Goal: Task Accomplishment & Management: Use online tool/utility

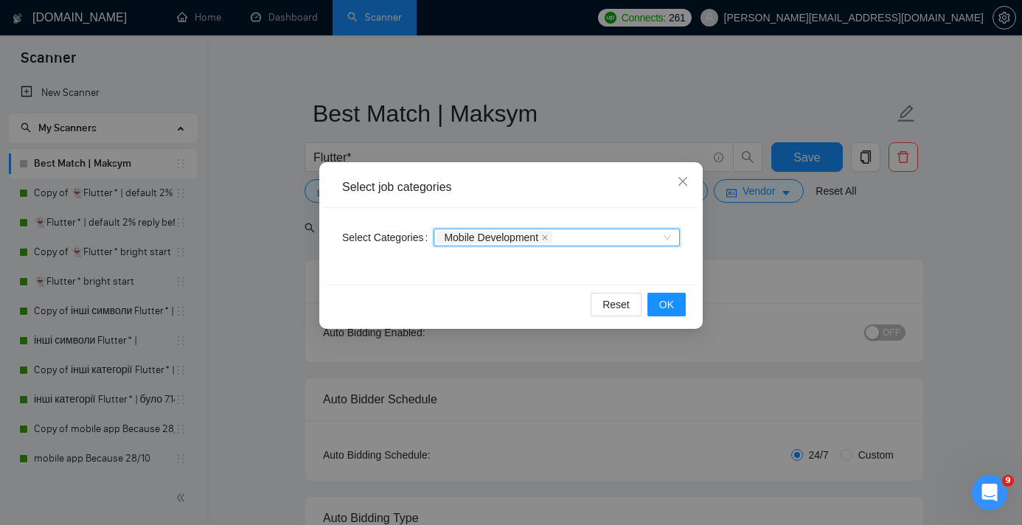
scroll to position [292, 0]
click at [673, 242] on div "Mobile Development" at bounding box center [557, 238] width 246 height 18
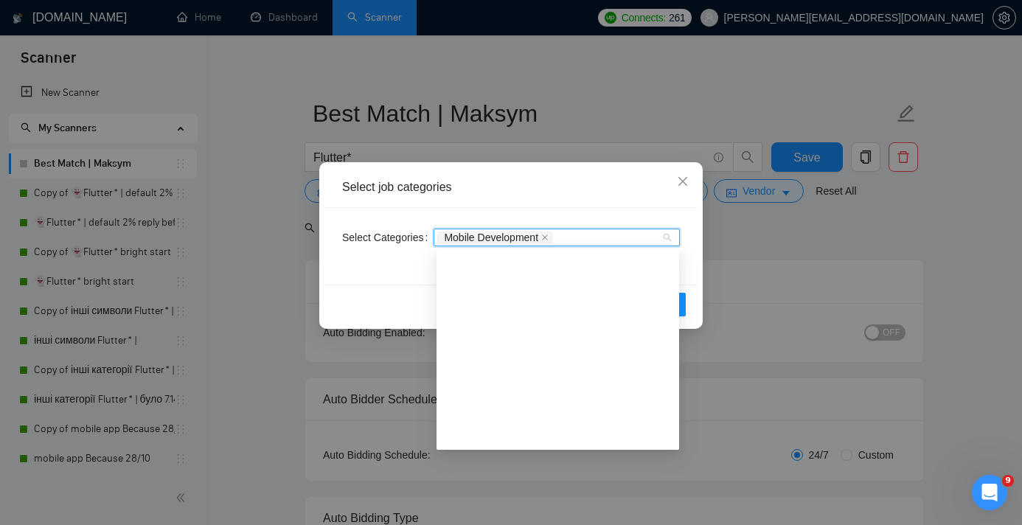
scroll to position [396, 0]
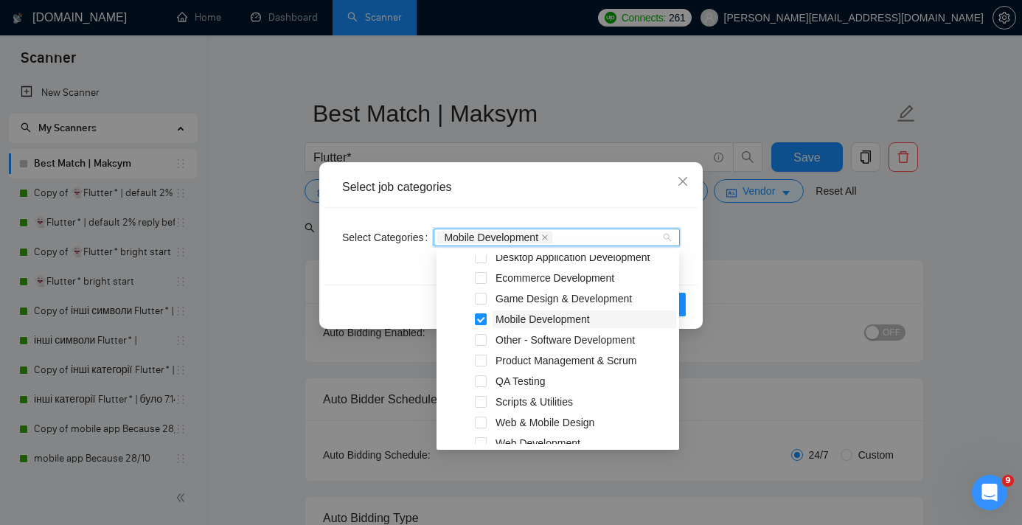
click at [520, 321] on span "Mobile Development" at bounding box center [543, 319] width 94 height 12
click at [479, 319] on span at bounding box center [481, 319] width 12 height 12
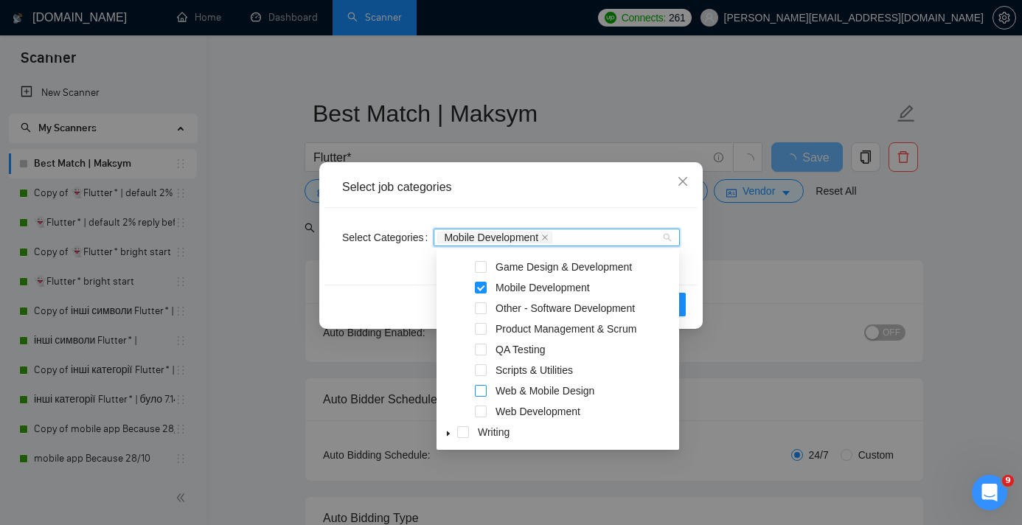
click at [481, 389] on span at bounding box center [481, 391] width 12 height 12
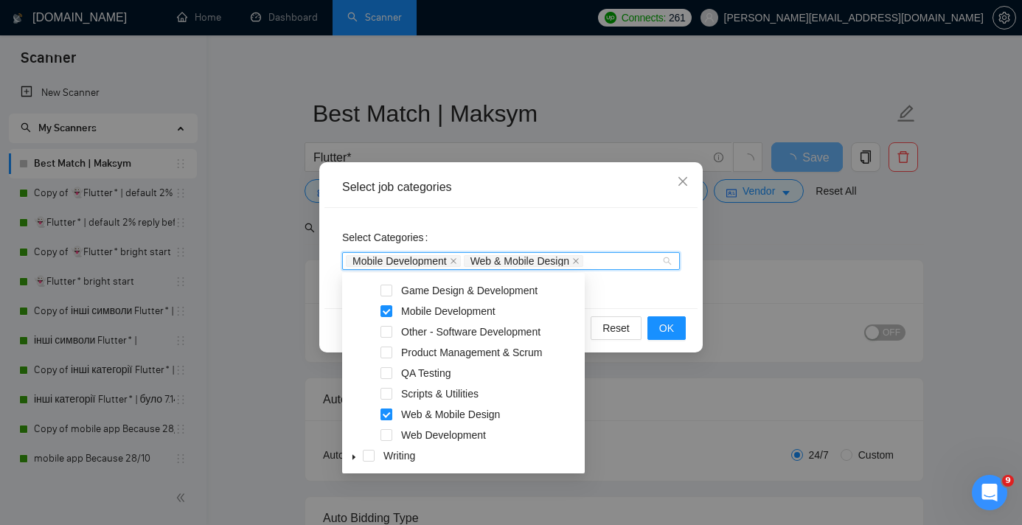
click at [385, 410] on span at bounding box center [387, 415] width 12 height 12
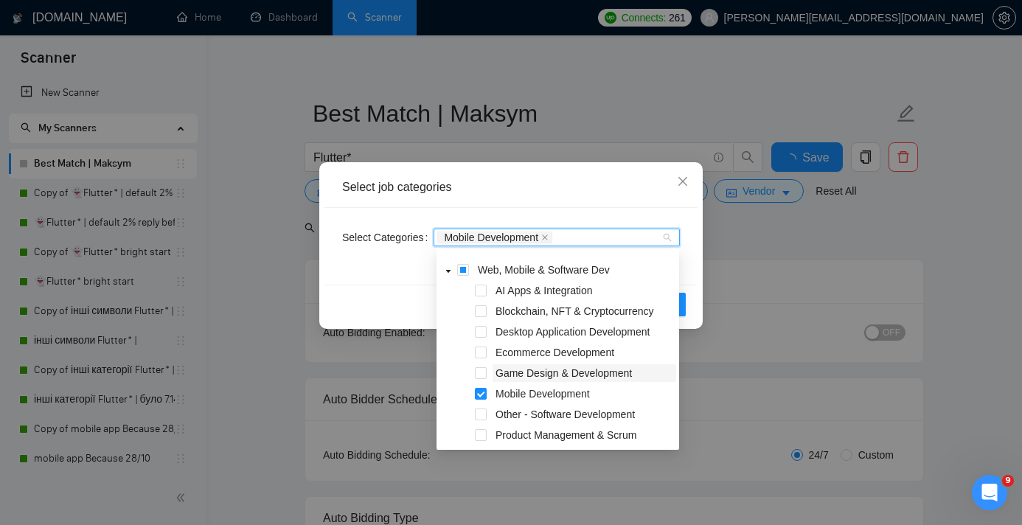
scroll to position [346, 0]
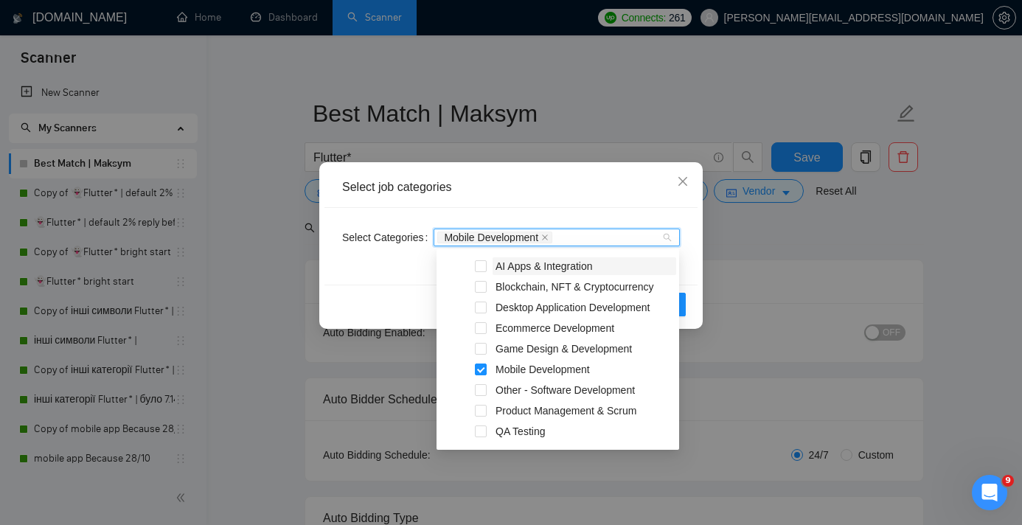
click at [566, 265] on span "AI Apps & Integration" at bounding box center [544, 266] width 97 height 12
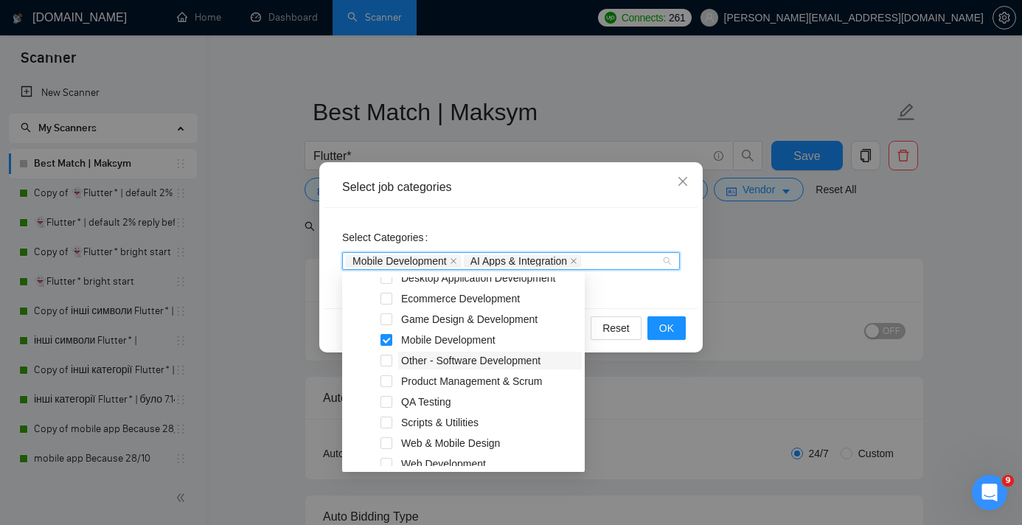
scroll to position [387, 0]
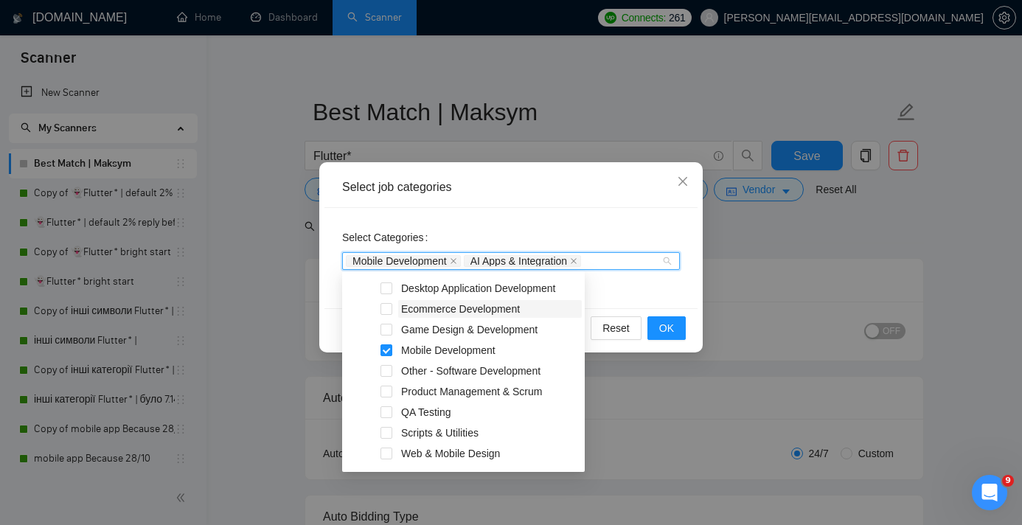
click at [476, 310] on span "Ecommerce Development" at bounding box center [460, 309] width 119 height 12
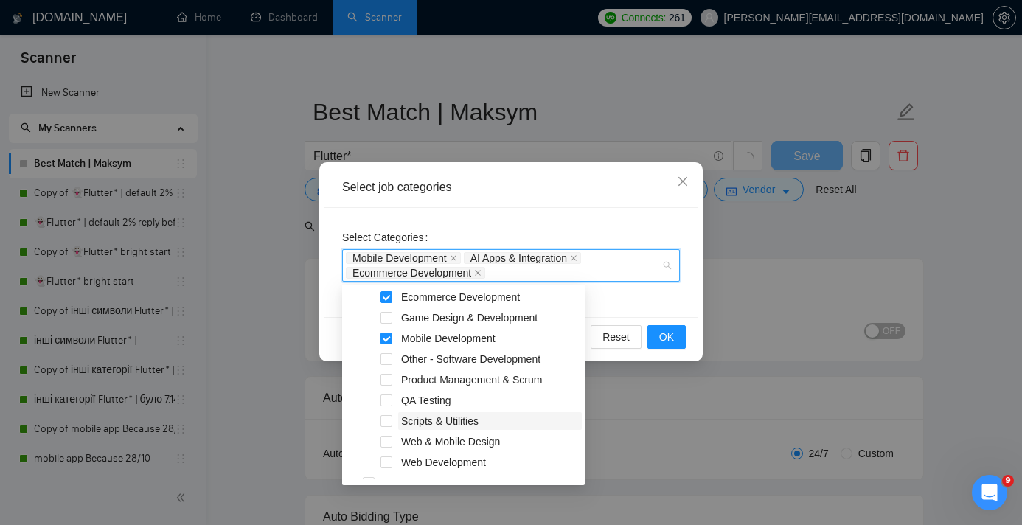
scroll to position [428, 0]
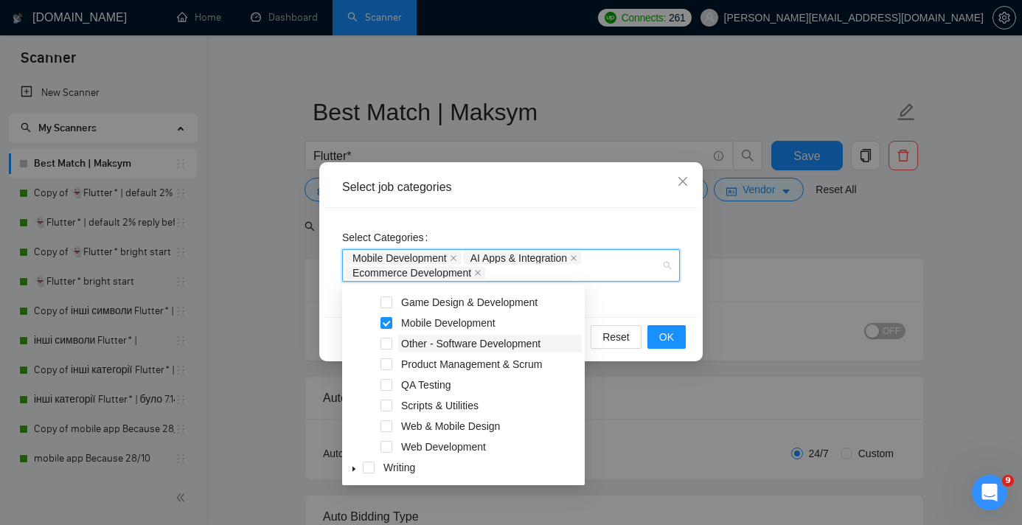
click at [475, 341] on span "Other - Software Development" at bounding box center [470, 344] width 139 height 12
click at [671, 341] on span "OK" at bounding box center [666, 337] width 15 height 16
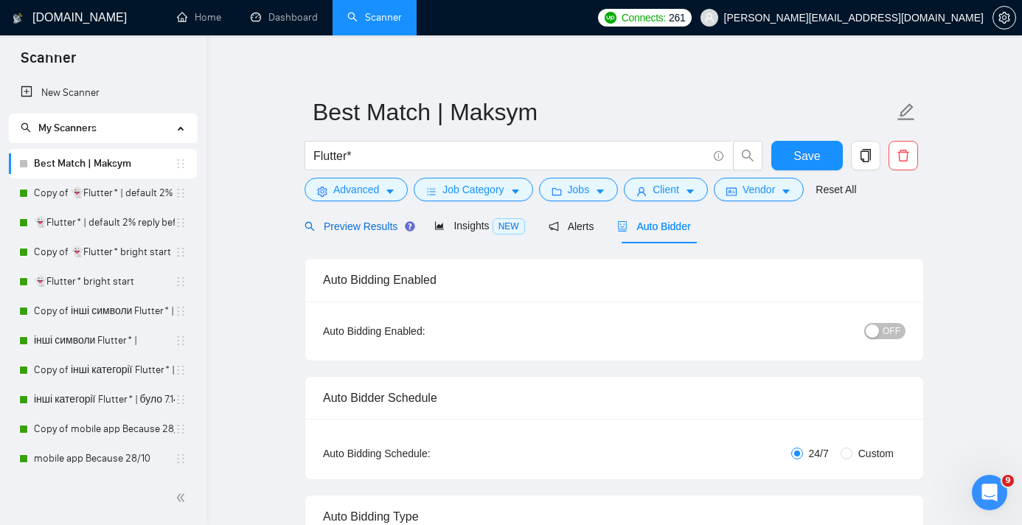
click at [369, 232] on span "Preview Results" at bounding box center [358, 227] width 106 height 12
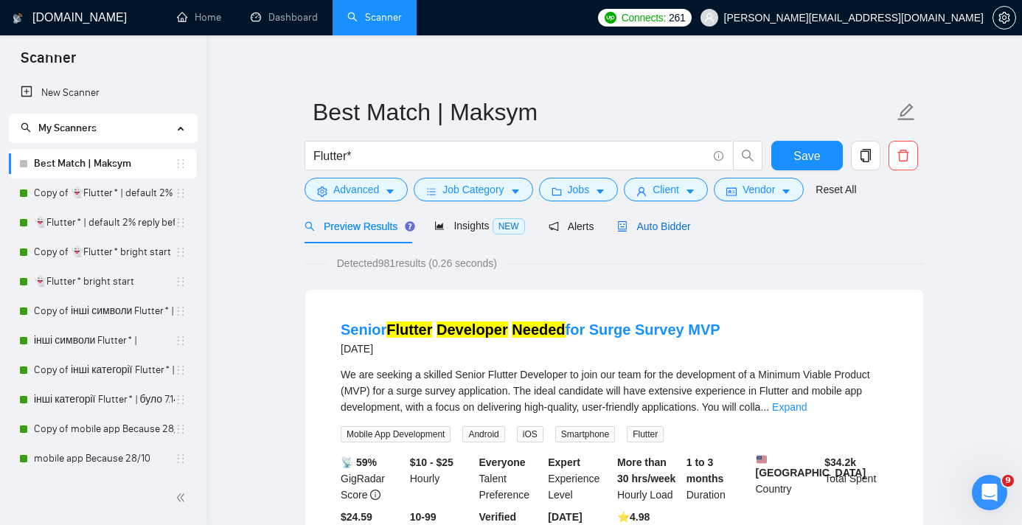
click at [666, 230] on span "Auto Bidder" at bounding box center [653, 227] width 73 height 12
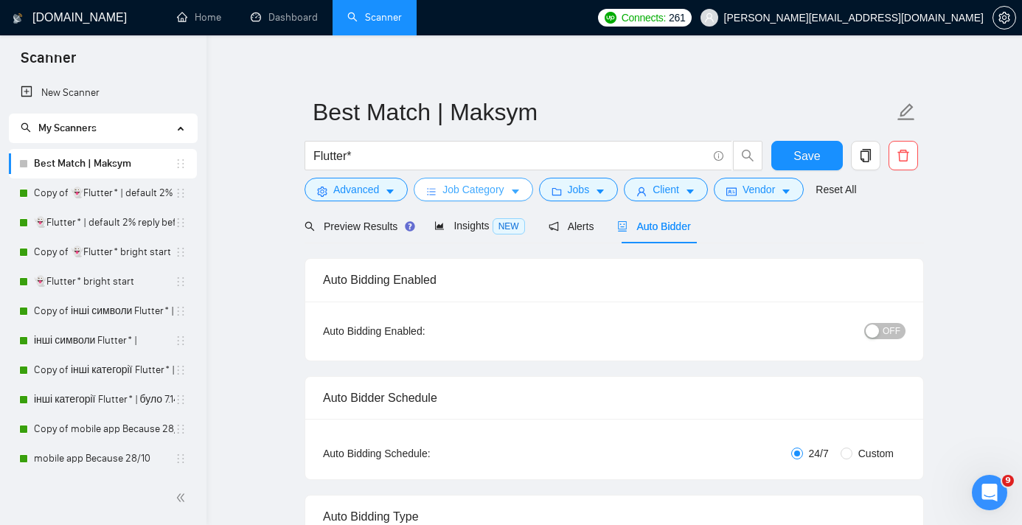
click at [488, 187] on span "Job Category" at bounding box center [473, 189] width 61 height 16
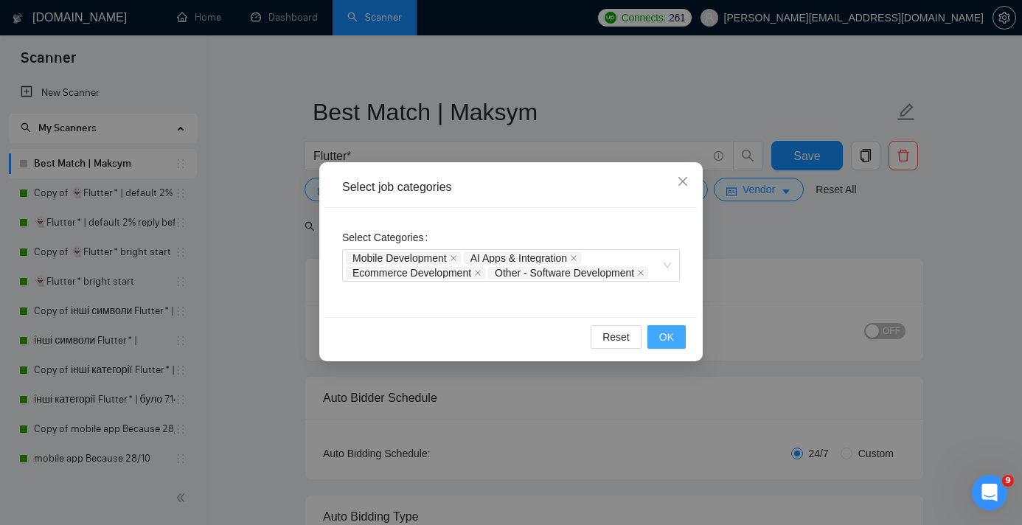
click at [661, 344] on span "OK" at bounding box center [666, 337] width 15 height 16
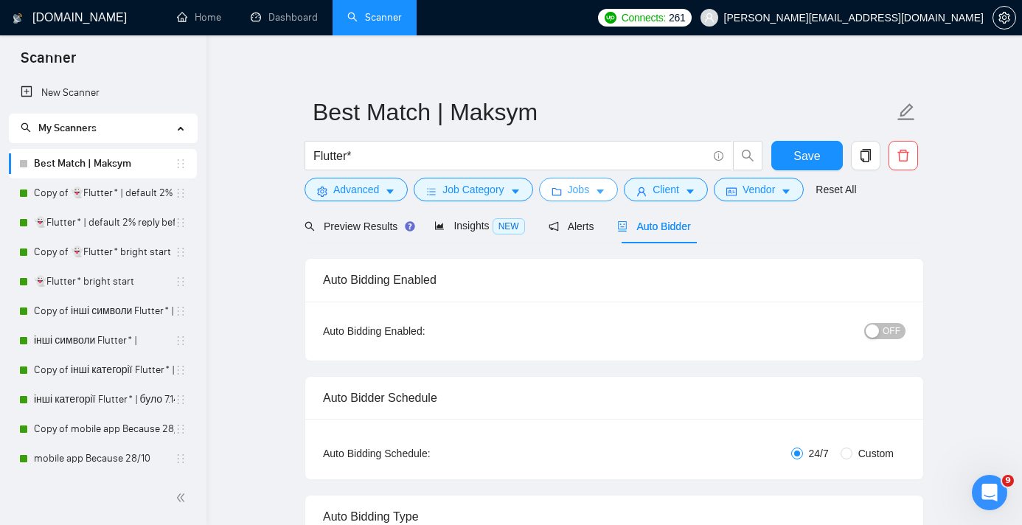
click at [571, 185] on button "Jobs" at bounding box center [579, 190] width 80 height 24
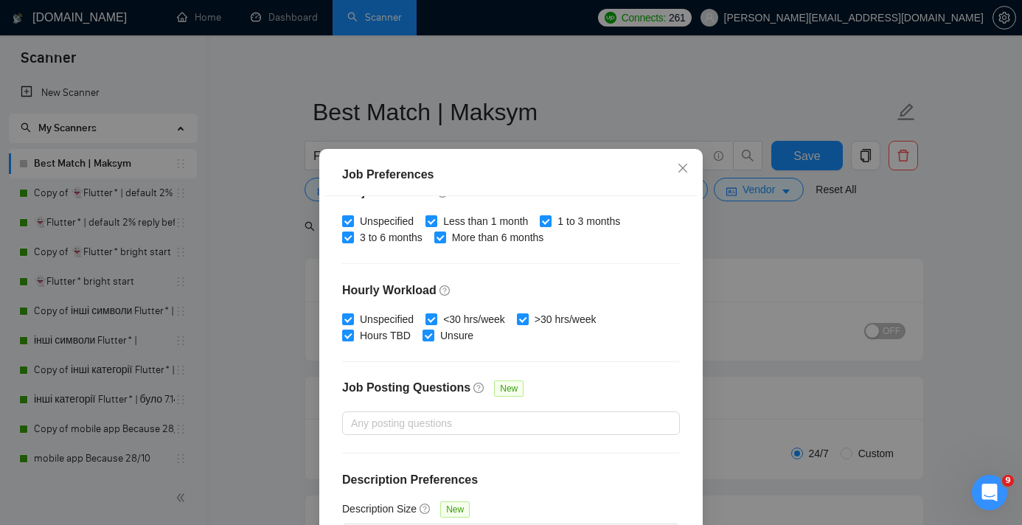
scroll to position [24, 0]
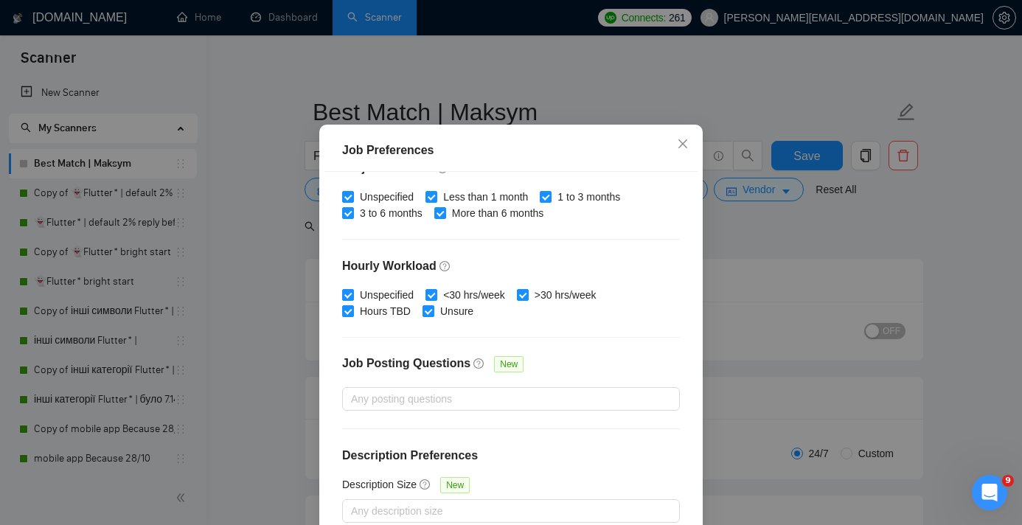
click at [794, 240] on div "Job Preferences Budget Project Type All Fixed Price Hourly Rate Fixed Price Bud…" at bounding box center [511, 262] width 1022 height 525
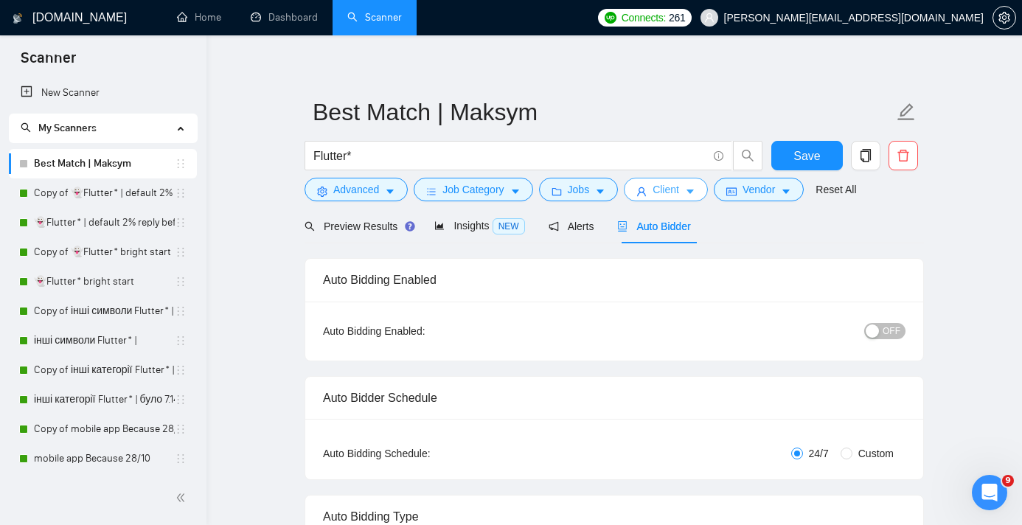
click at [679, 192] on span "Client" at bounding box center [666, 189] width 27 height 16
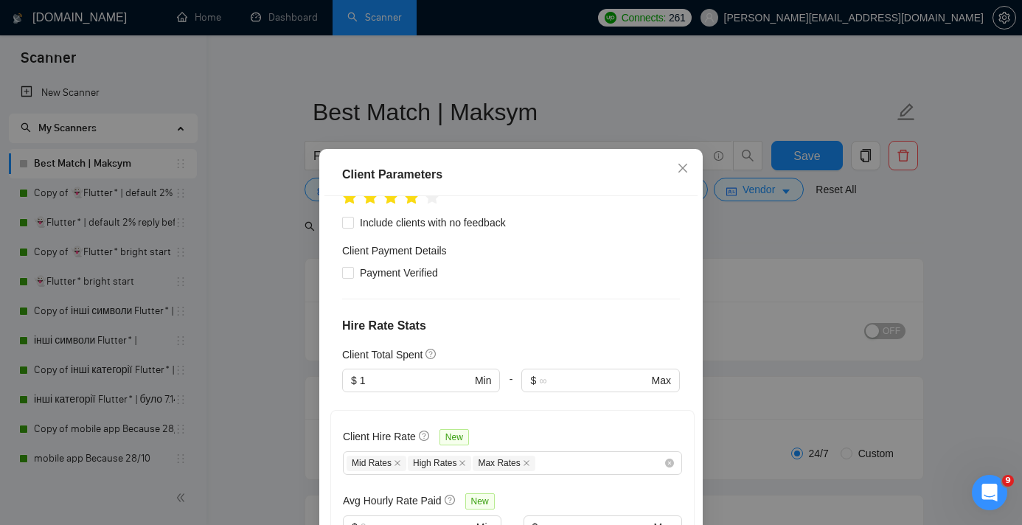
scroll to position [779, 0]
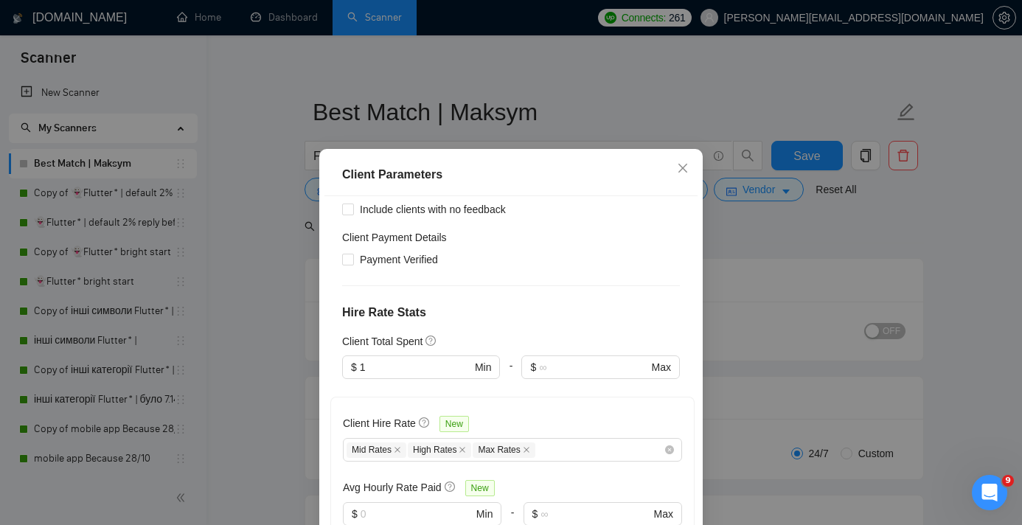
click at [754, 268] on div "Client Parameters Client Location Include Client Countries Select Exclude Clien…" at bounding box center [511, 262] width 1022 height 525
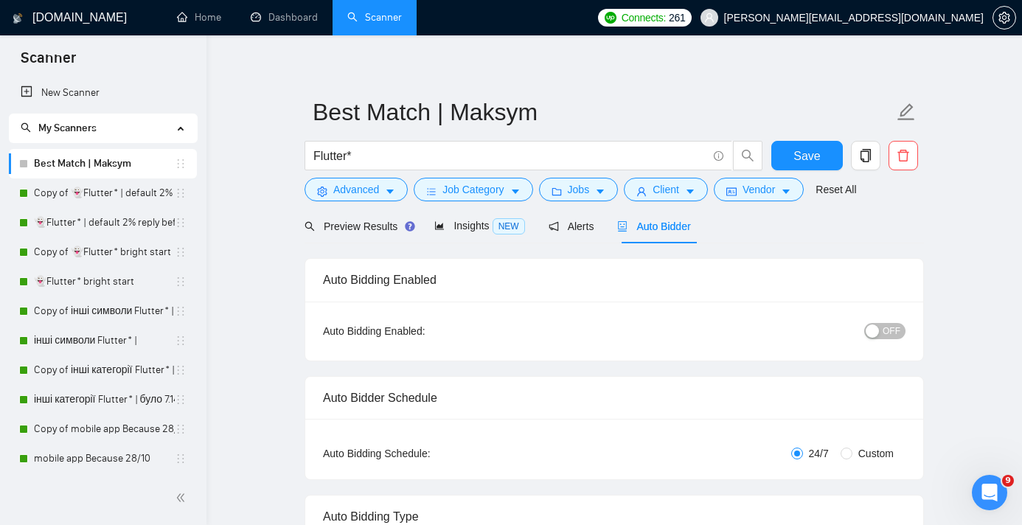
click at [872, 336] on div "button" at bounding box center [872, 331] width 13 height 13
click at [814, 157] on span "Save" at bounding box center [807, 156] width 27 height 18
click at [103, 192] on link "Copy of 👻Flutter* | default 2% reply before 09/06" at bounding box center [104, 193] width 141 height 30
click at [86, 199] on link "Copy of 👻Flutter* | default 2% reply before 09/06" at bounding box center [104, 193] width 141 height 30
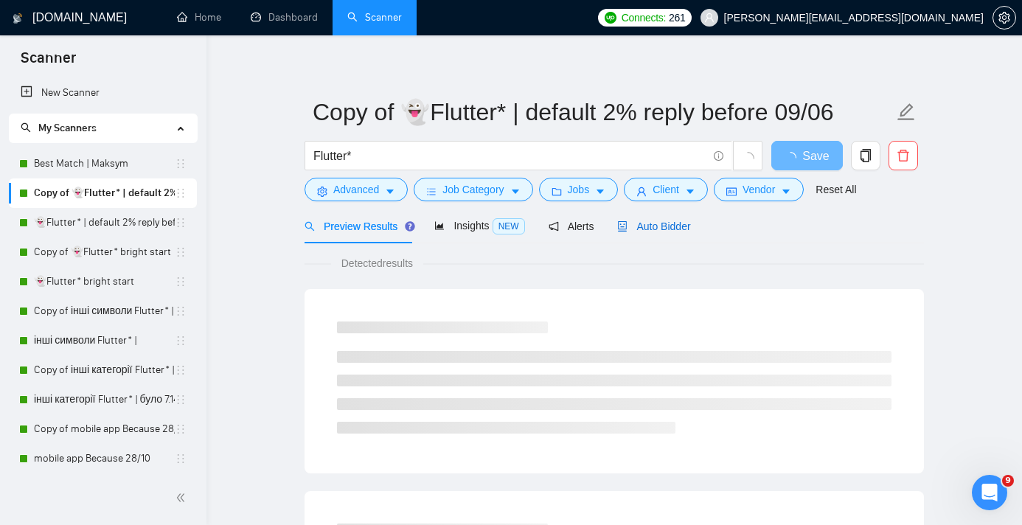
click at [657, 223] on span "Auto Bidder" at bounding box center [653, 227] width 73 height 12
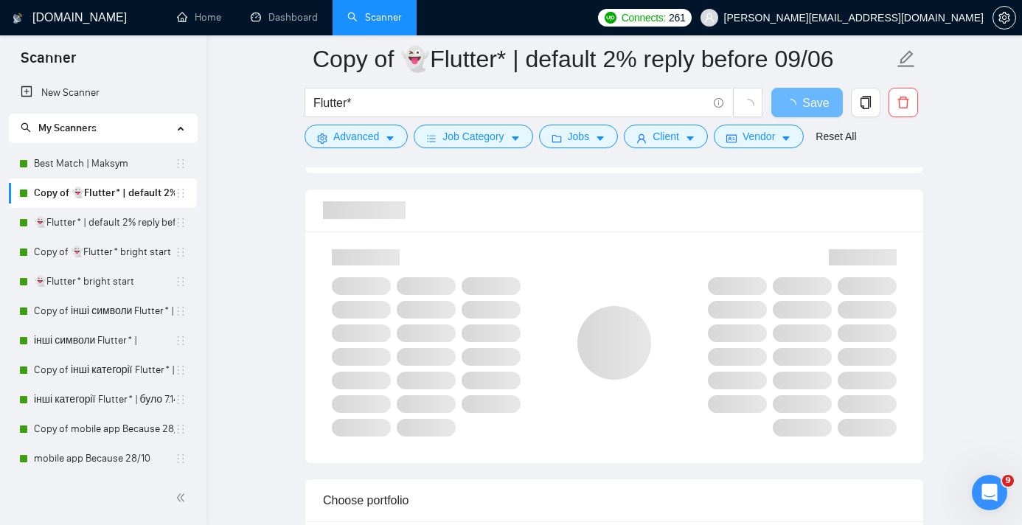
scroll to position [934, 0]
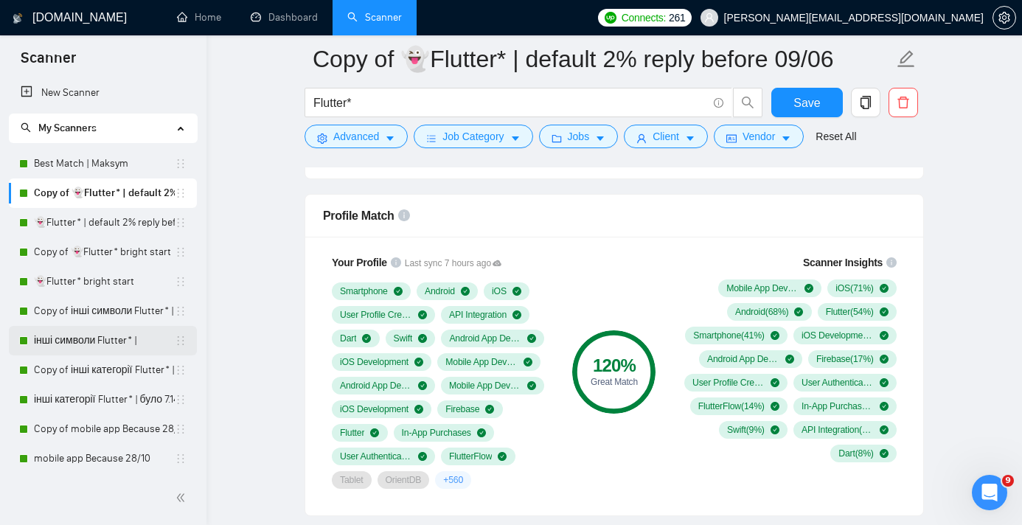
click at [108, 341] on link "інші символи Flutter* |" at bounding box center [104, 341] width 141 height 30
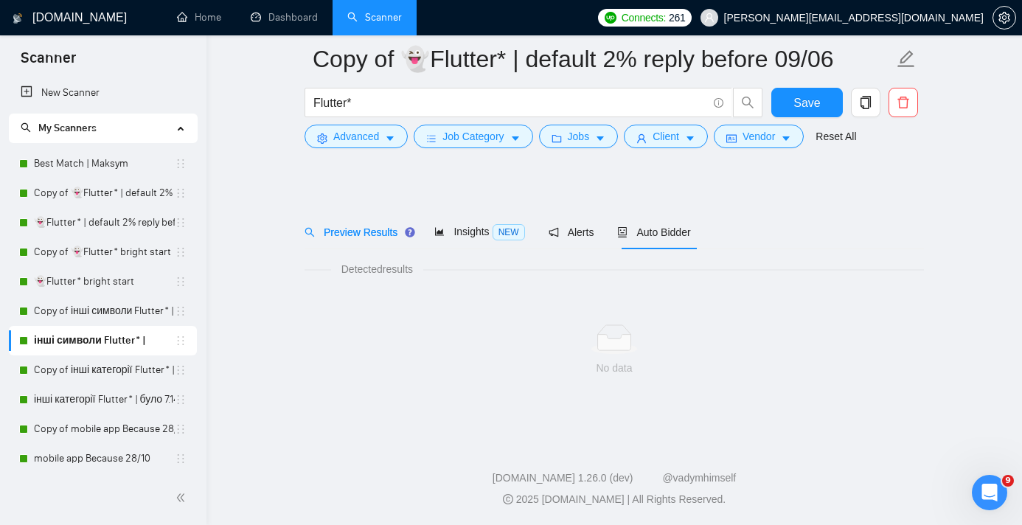
scroll to position [13, 0]
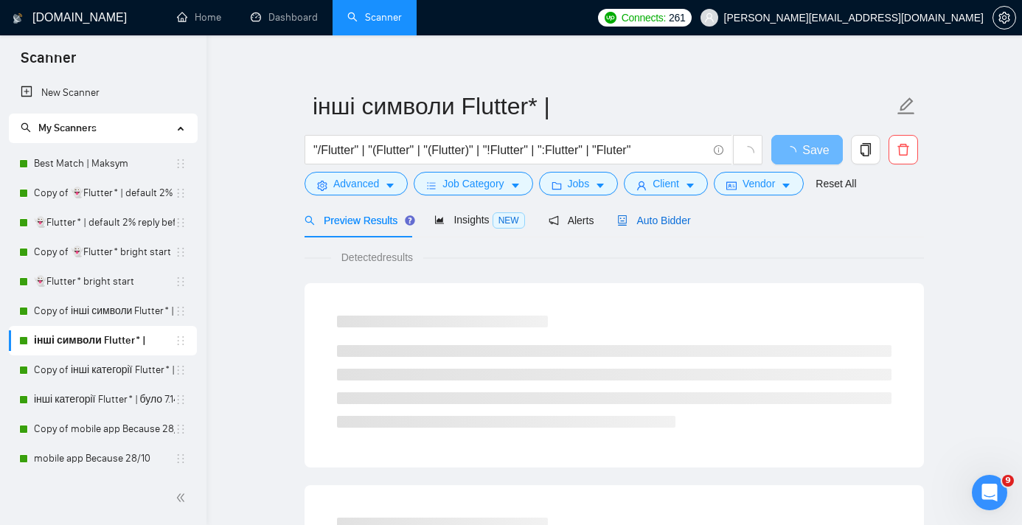
click at [660, 217] on span "Auto Bidder" at bounding box center [653, 221] width 73 height 12
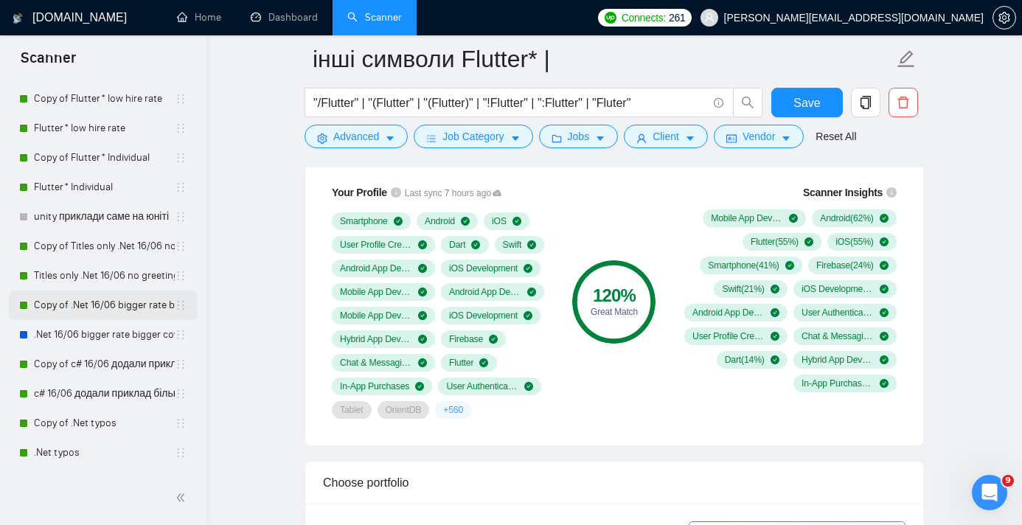
scroll to position [508, 0]
click at [93, 424] on link "Copy of .Net typos" at bounding box center [104, 423] width 141 height 30
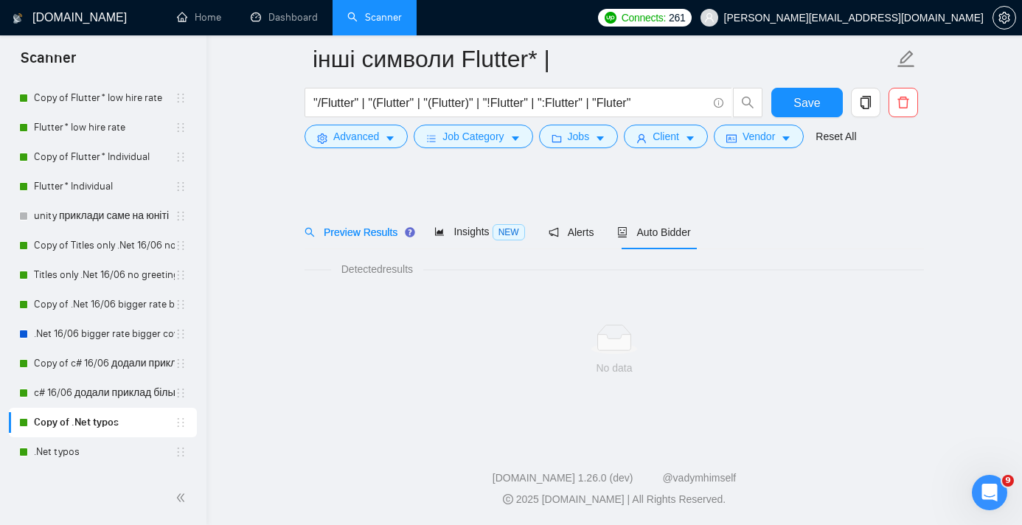
scroll to position [13, 0]
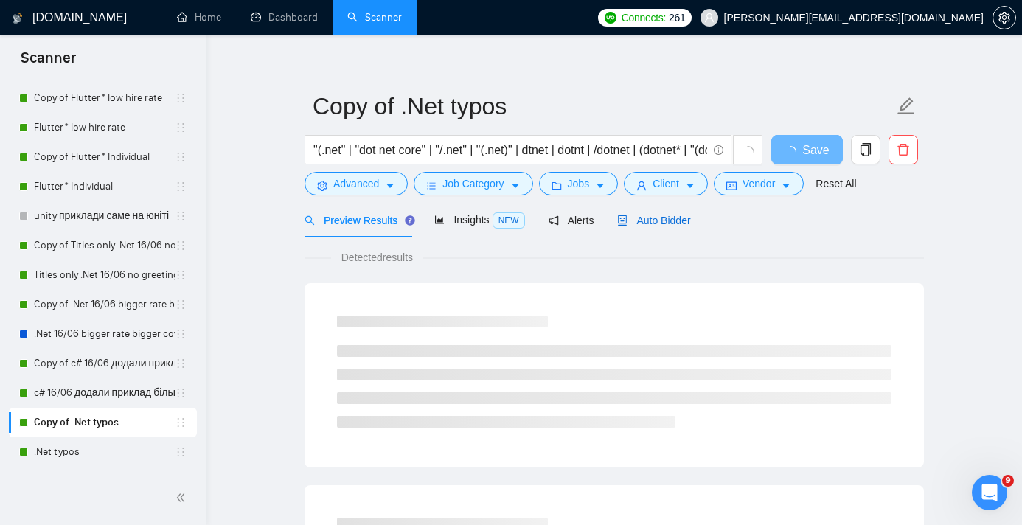
click at [666, 218] on span "Auto Bidder" at bounding box center [653, 221] width 73 height 12
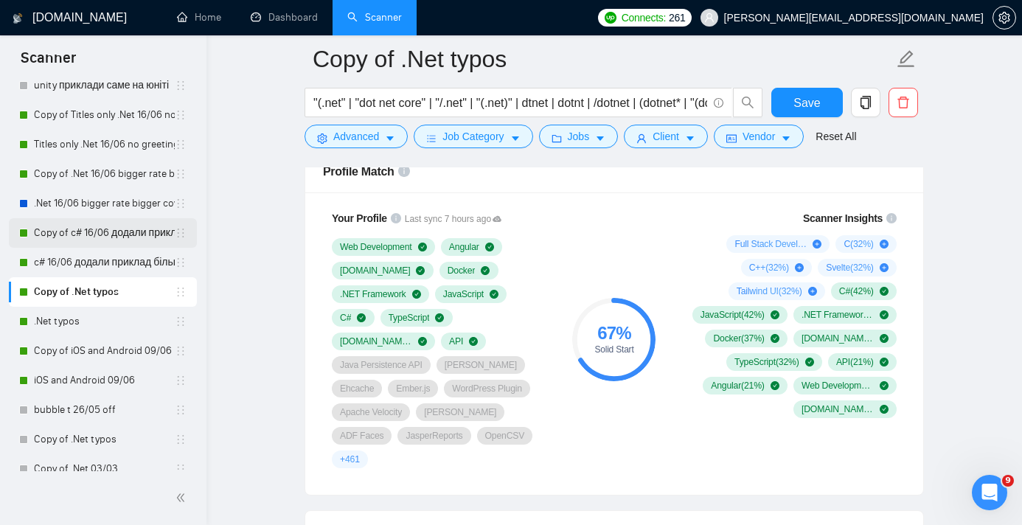
scroll to position [667, 0]
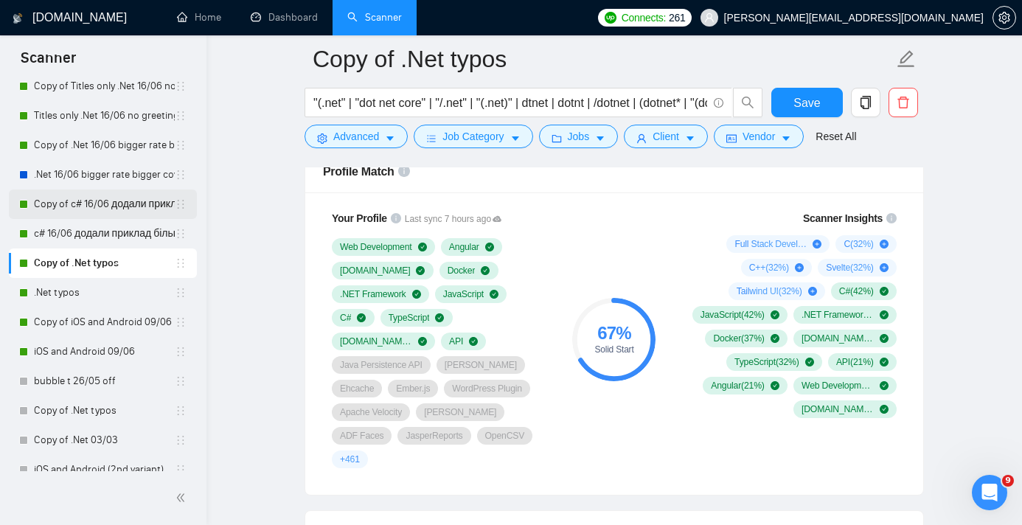
click at [109, 206] on link "Copy of c# 16/06 додали приклад більший кавер" at bounding box center [104, 205] width 141 height 30
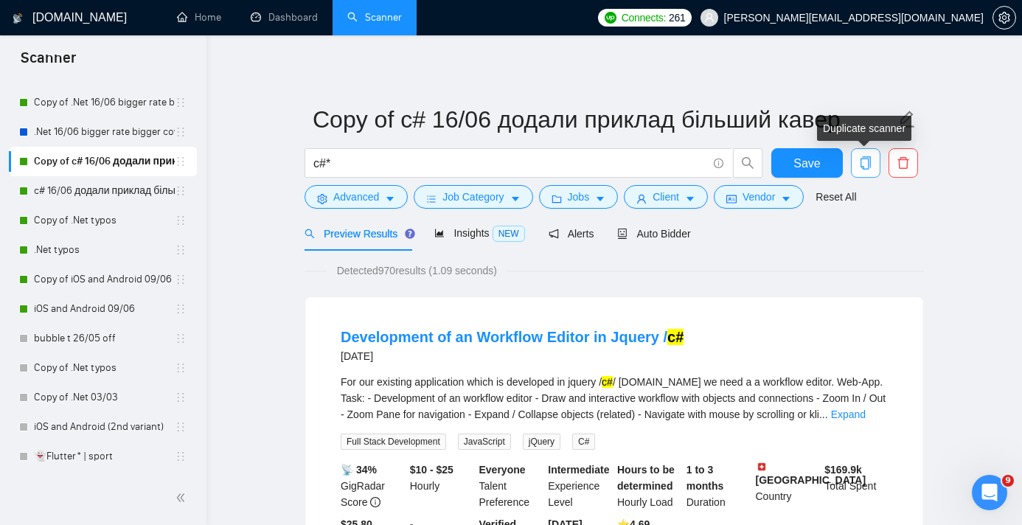
click at [864, 174] on button "button" at bounding box center [866, 163] width 30 height 30
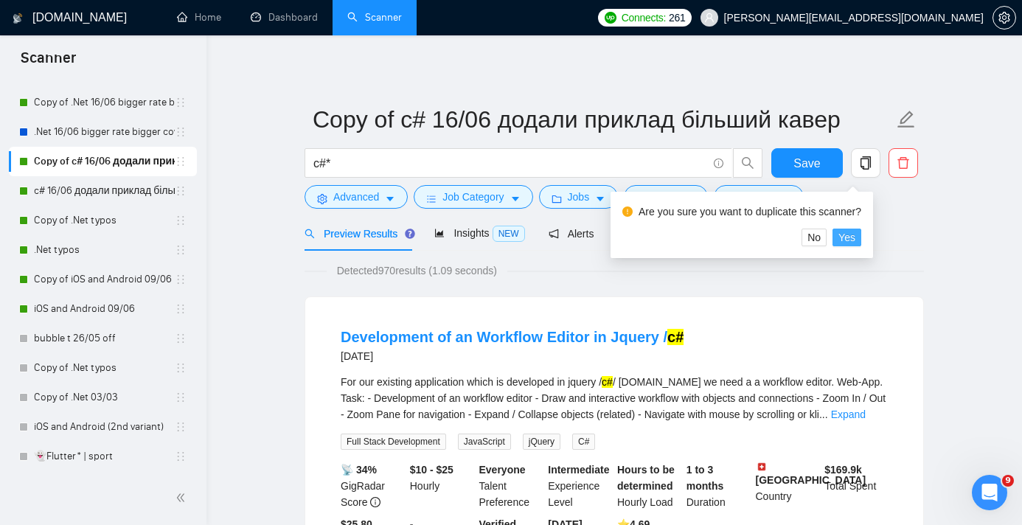
click at [856, 239] on span "Yes" at bounding box center [847, 237] width 17 height 16
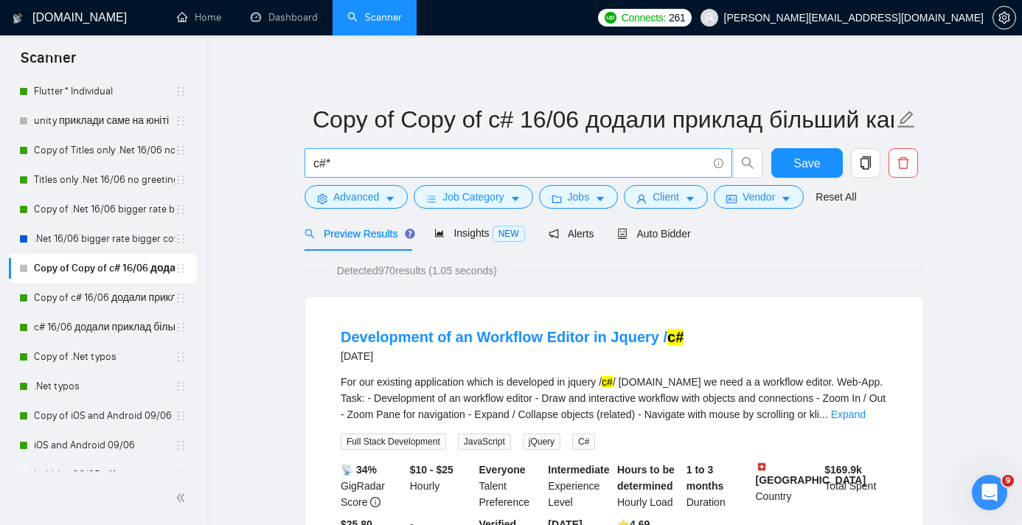
scroll to position [596, 0]
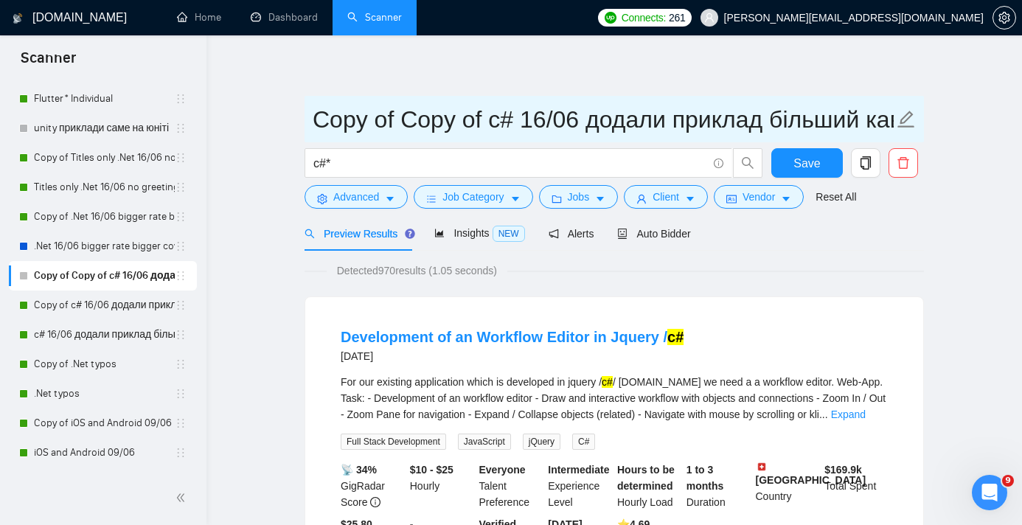
click at [454, 125] on input "Copy of Copy of c# 16/06 додали приклад більший кавер" at bounding box center [603, 119] width 581 height 37
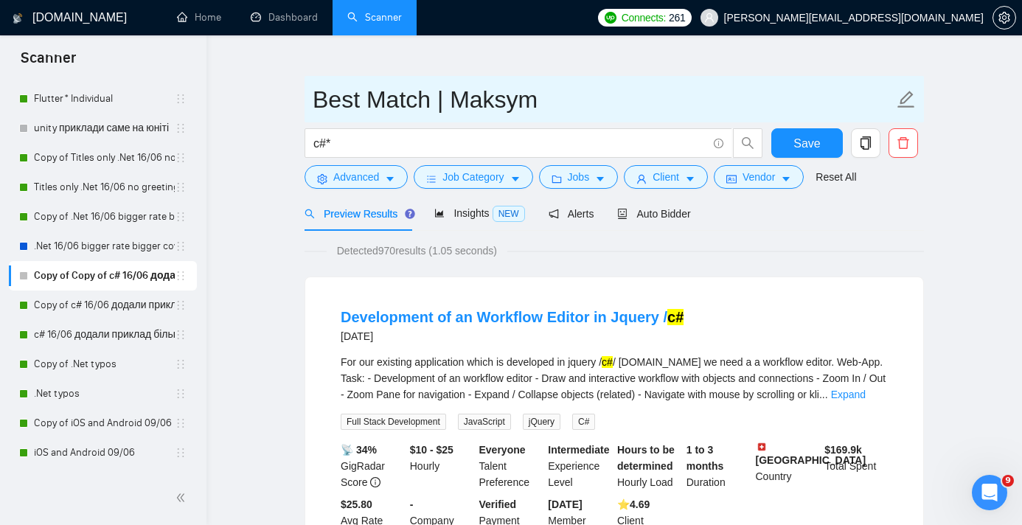
scroll to position [15, 0]
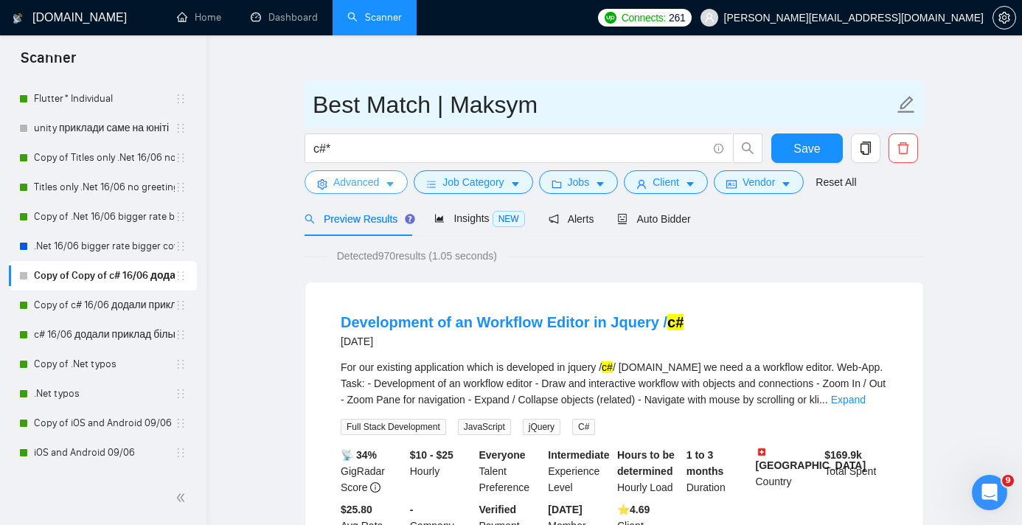
type input "Best Match | Maksym"
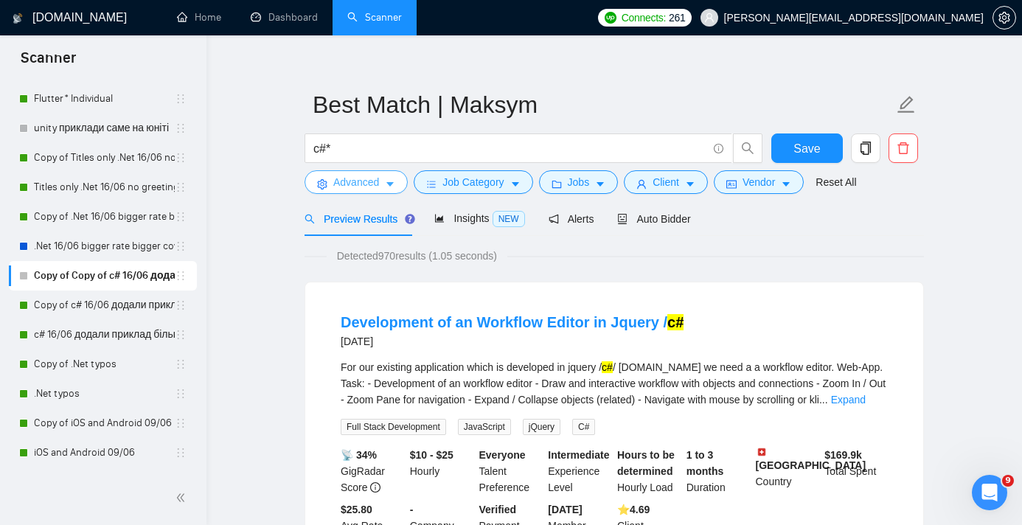
click at [382, 181] on button "Advanced" at bounding box center [356, 182] width 103 height 24
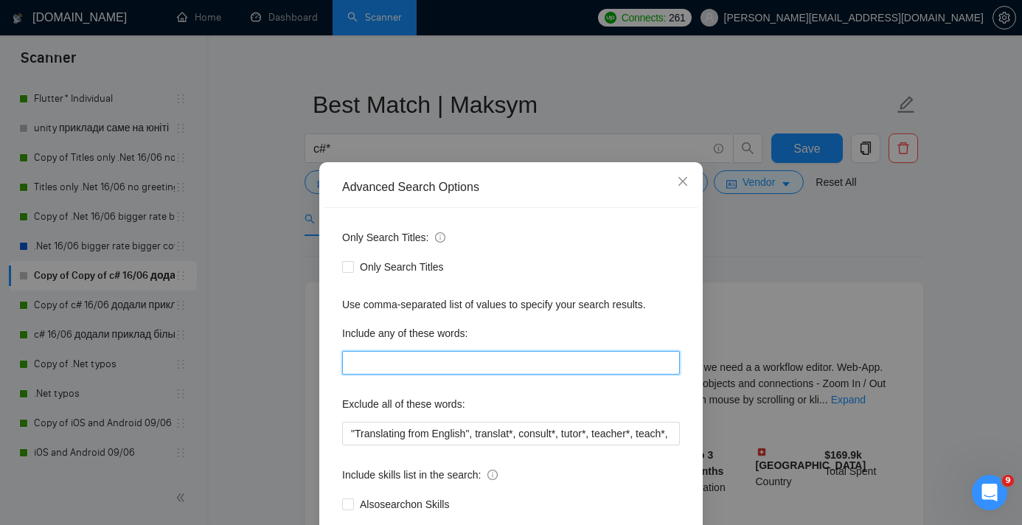
click at [412, 363] on input "text" at bounding box center [511, 363] width 338 height 24
click at [384, 358] on input "text" at bounding box center [511, 363] width 338 height 24
paste input "".NET Developer needed", ".NET", ".NET Developer", "Blazor application", ".Net …"
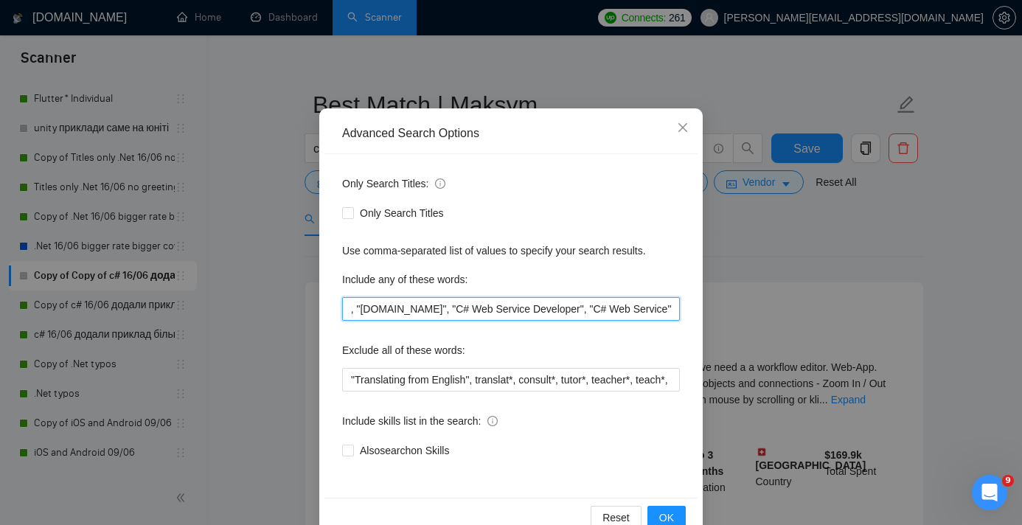
scroll to position [57, 0]
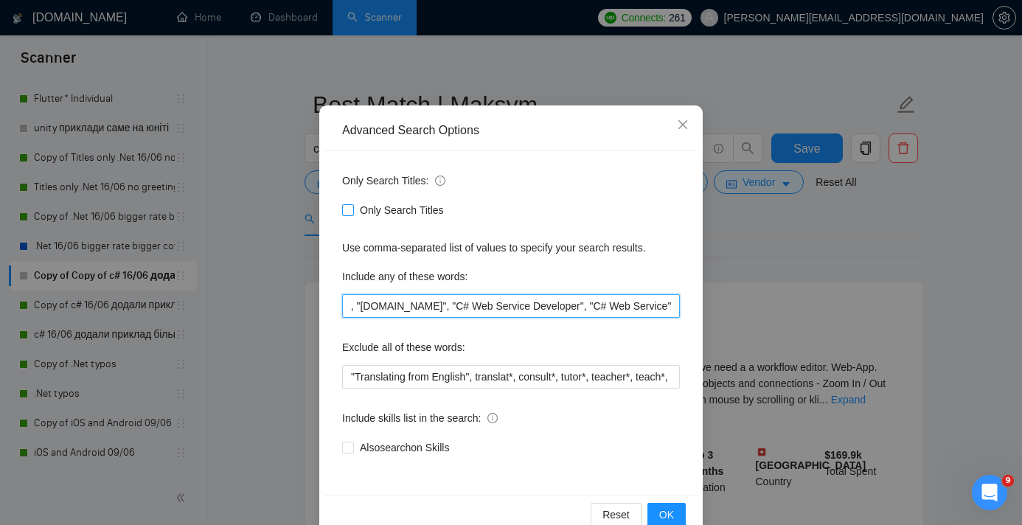
type input "".NET Developer needed", ".NET", ".NET Developer", "Blazor application", ".Net …"
click at [353, 207] on span at bounding box center [348, 210] width 12 height 12
click at [353, 207] on input "Only Search Titles" at bounding box center [347, 209] width 10 height 10
checkbox input "true"
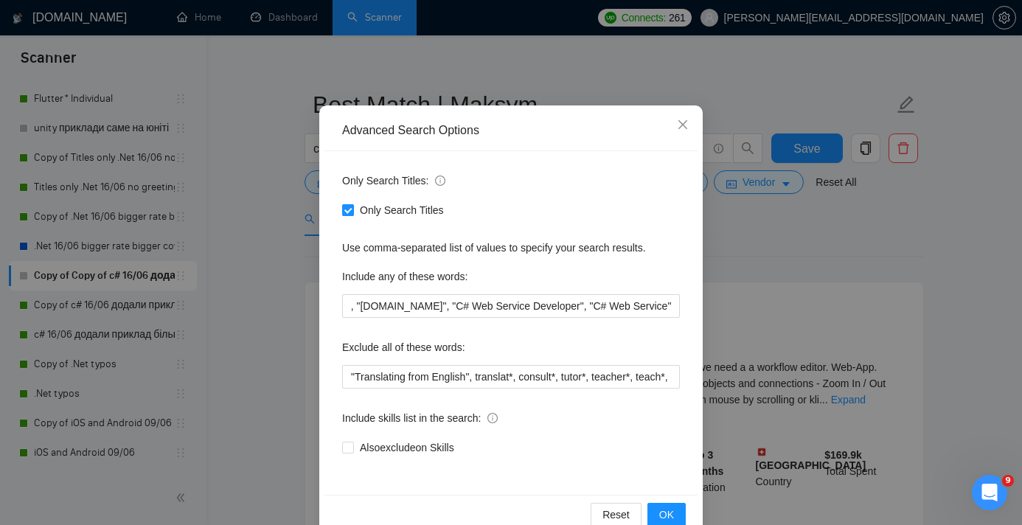
scroll to position [0, 0]
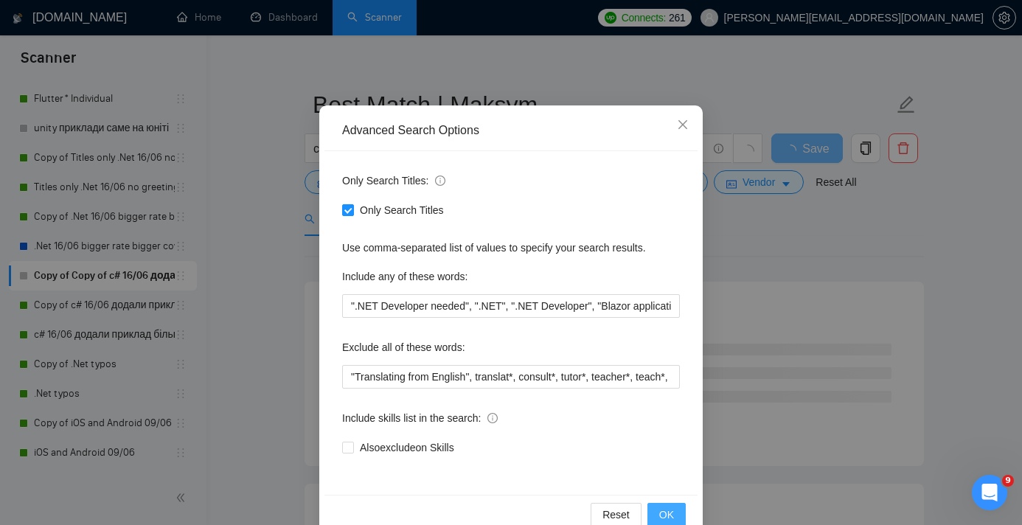
click at [661, 508] on span "OK" at bounding box center [666, 515] width 15 height 16
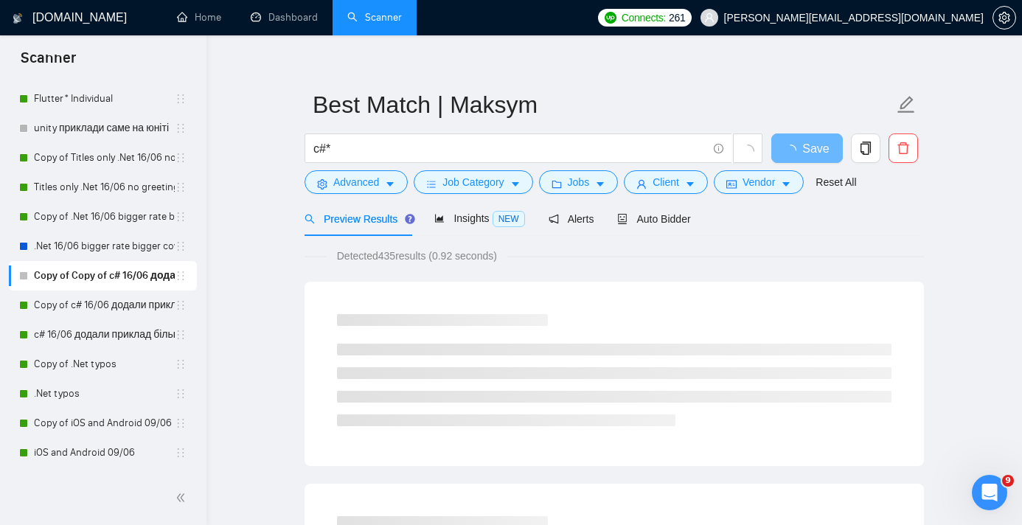
scroll to position [15, 0]
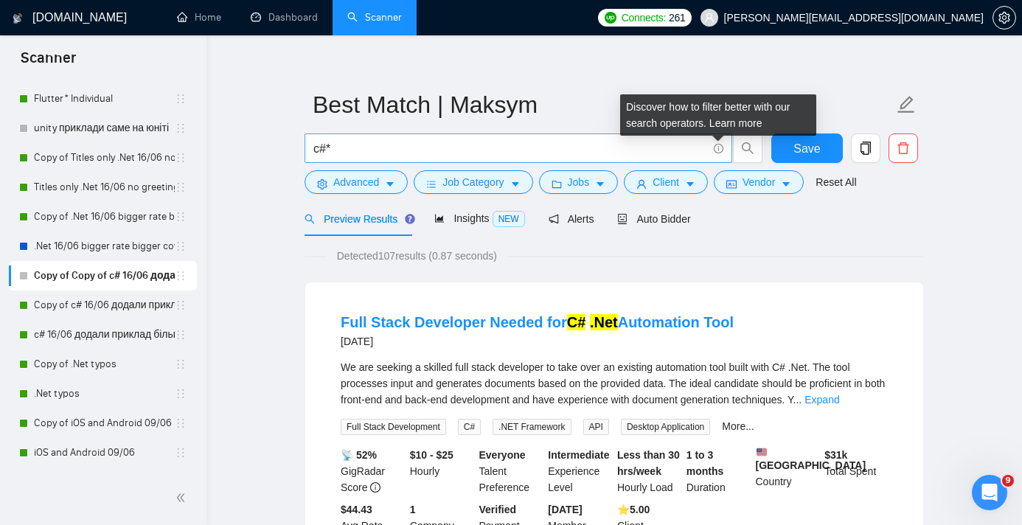
click at [716, 145] on icon "info-circle" at bounding box center [719, 149] width 10 height 10
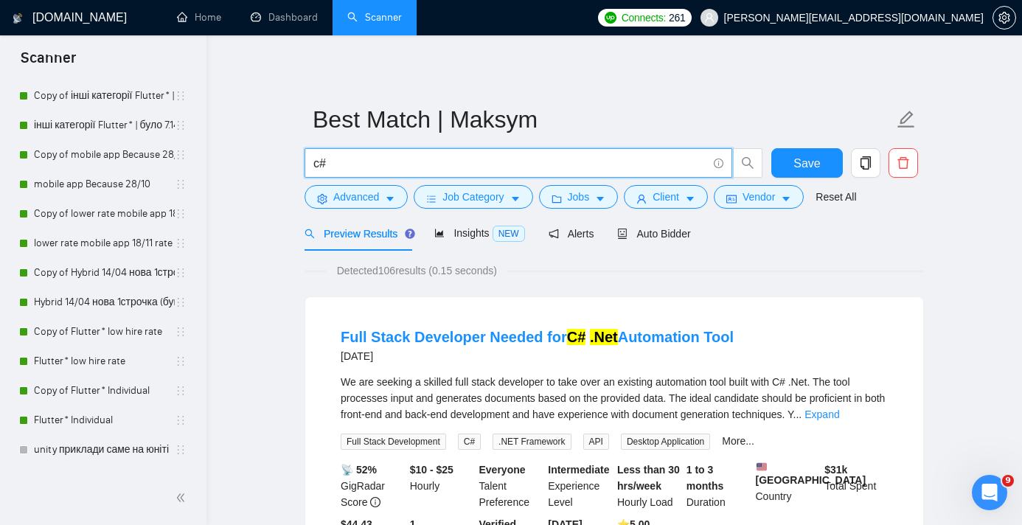
scroll to position [0, 0]
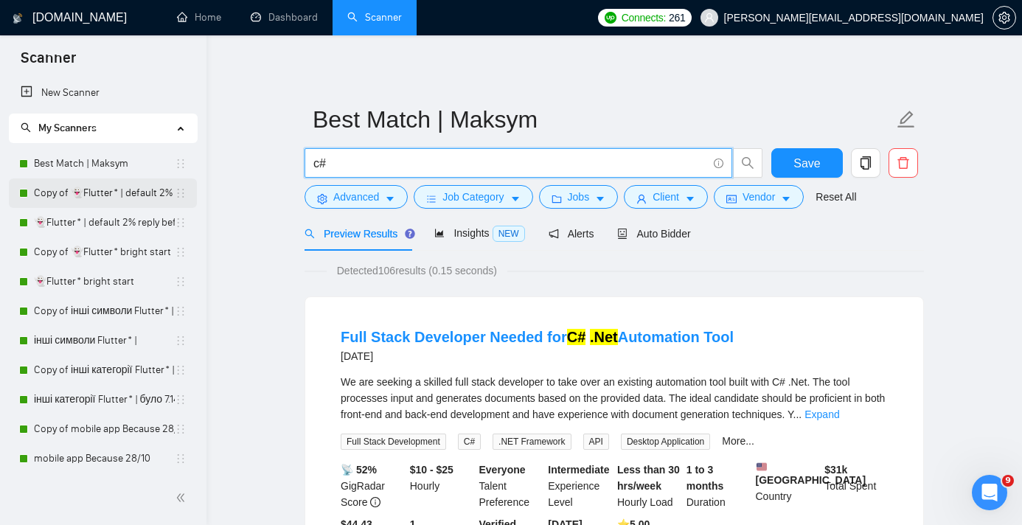
type input "c#"
click at [101, 190] on link "Copy of 👻Flutter* | default 2% reply before 09/06" at bounding box center [104, 193] width 141 height 30
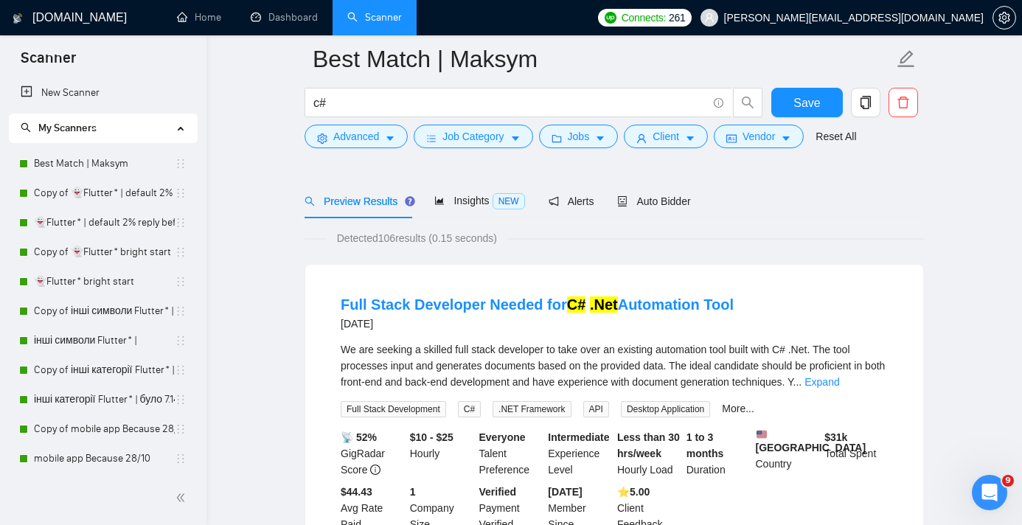
scroll to position [68, 0]
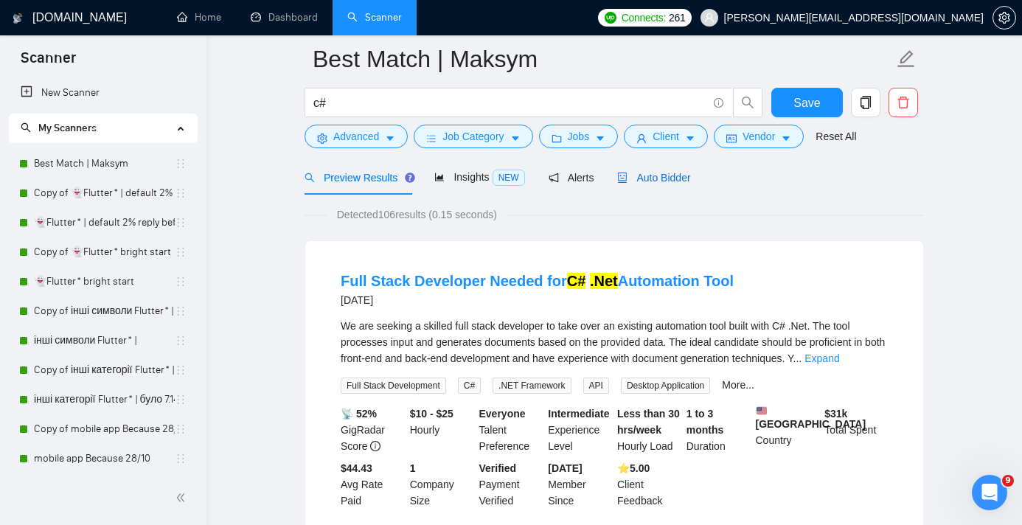
click at [659, 176] on span "Auto Bidder" at bounding box center [653, 178] width 73 height 12
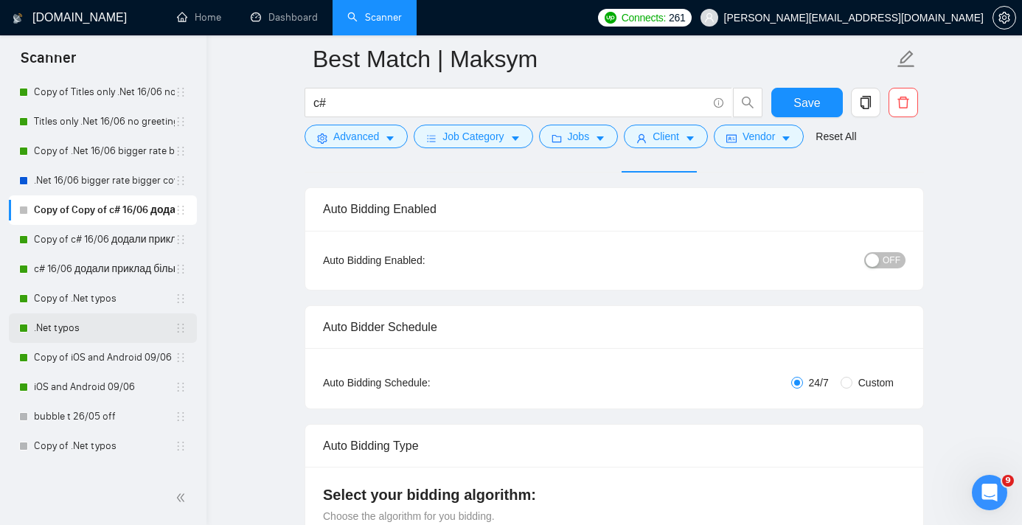
scroll to position [663, 0]
click at [104, 209] on link "Copy of Copy of c# 16/06 додали приклад більший кавер" at bounding box center [104, 209] width 141 height 30
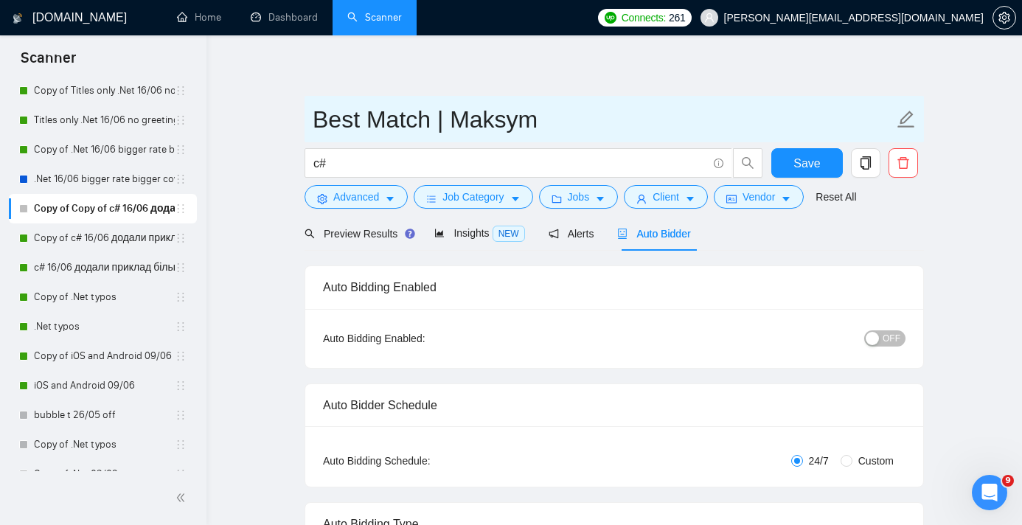
click at [508, 119] on input "Best Match | Maksym" at bounding box center [603, 119] width 581 height 37
drag, startPoint x: 531, startPoint y: 119, endPoint x: 451, endPoint y: 117, distance: 79.7
click at [451, 119] on input "Best Match | Maksym" at bounding box center [603, 119] width 581 height 37
type input "Best Match | Daria"
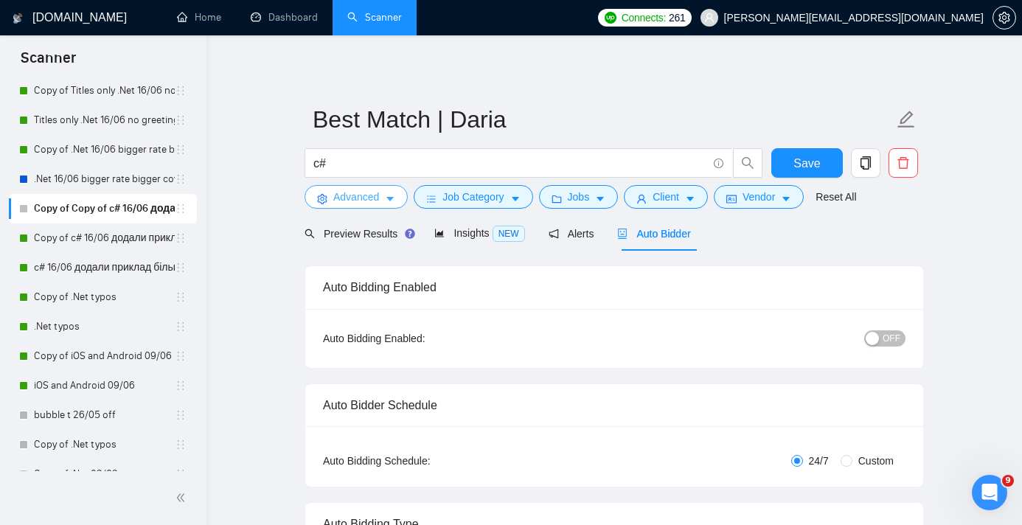
click at [364, 192] on span "Advanced" at bounding box center [356, 197] width 46 height 16
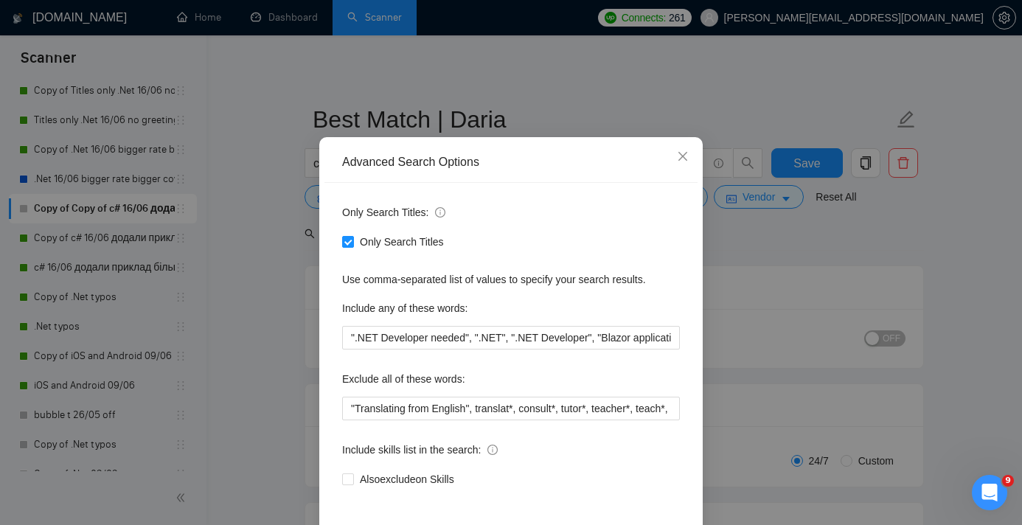
scroll to position [27, 0]
click at [761, 271] on div "Advanced Search Options Only Search Titles: Only Search Titles Use comma-separa…" at bounding box center [511, 262] width 1022 height 525
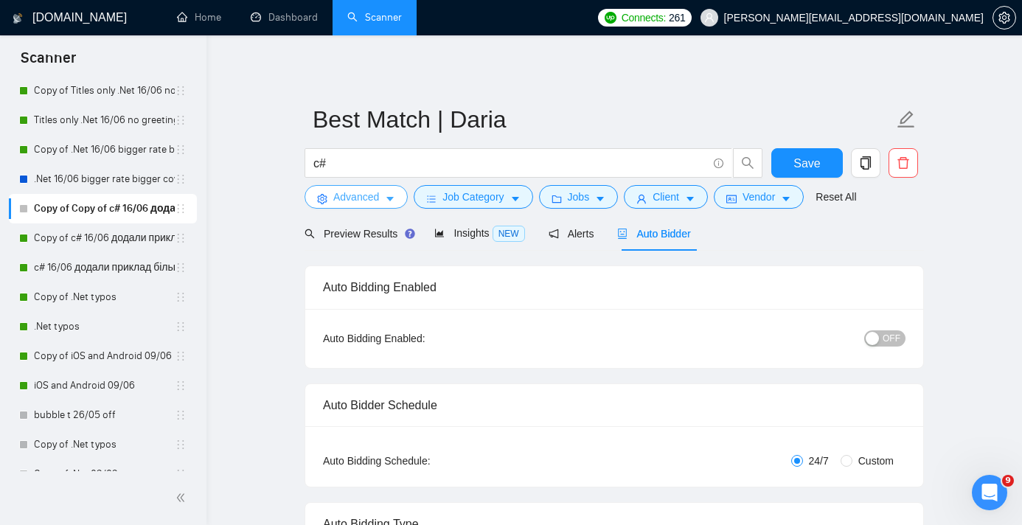
scroll to position [0, 0]
click at [372, 242] on div "Preview Results" at bounding box center [358, 233] width 106 height 35
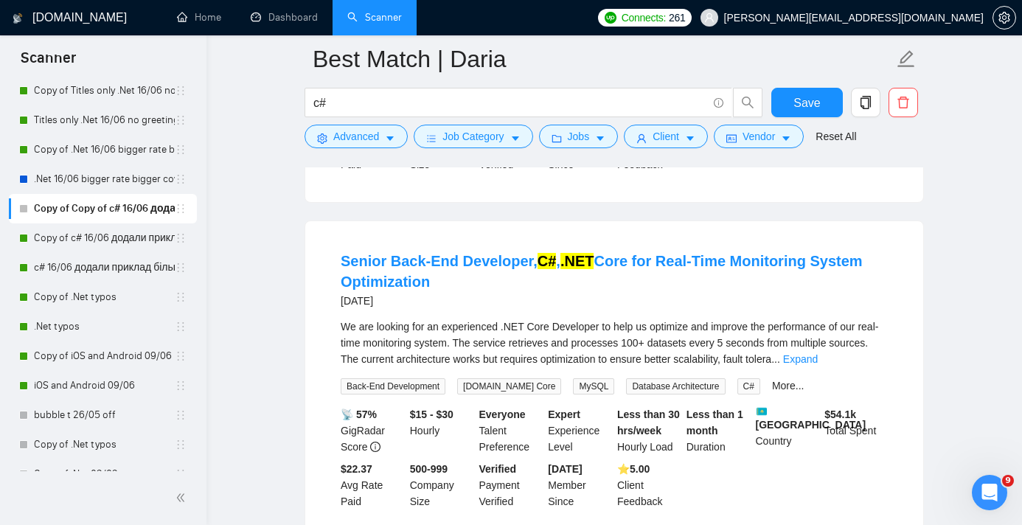
scroll to position [2305, 0]
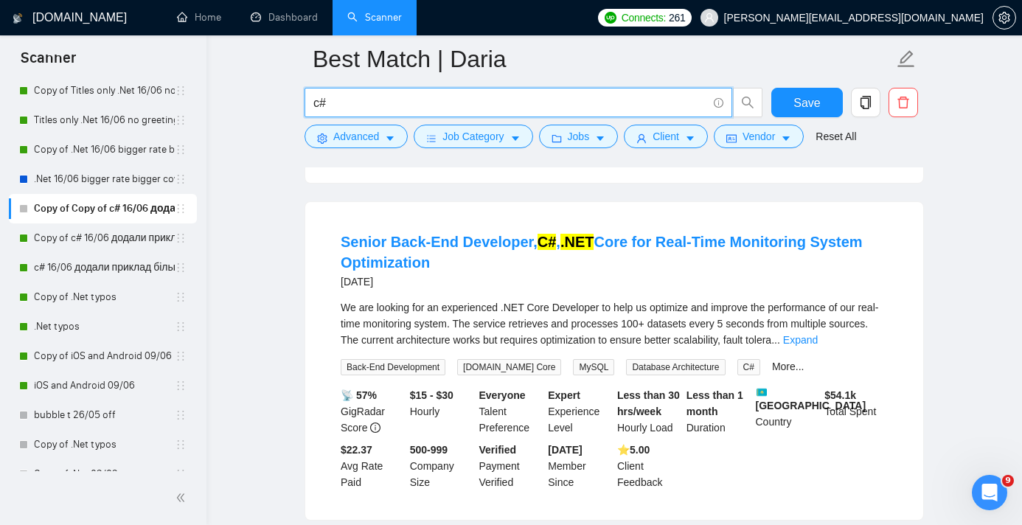
click at [354, 103] on input "c#" at bounding box center [510, 103] width 394 height 18
type input "c"
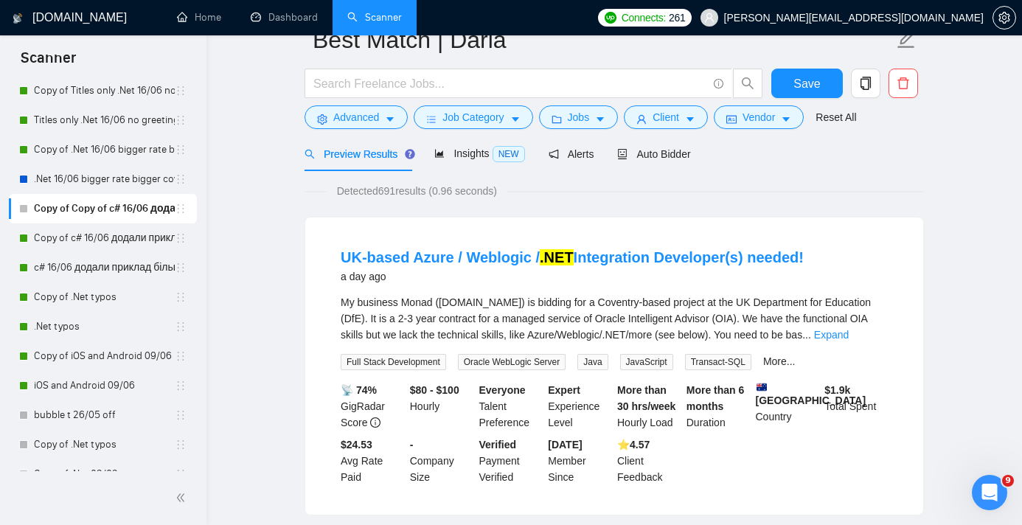
scroll to position [0, 0]
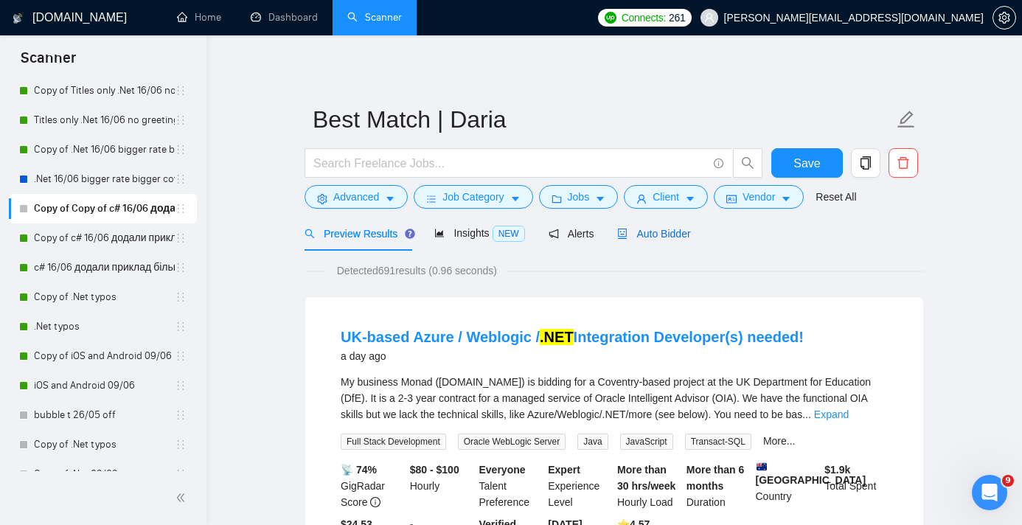
click at [670, 233] on span "Auto Bidder" at bounding box center [653, 234] width 73 height 12
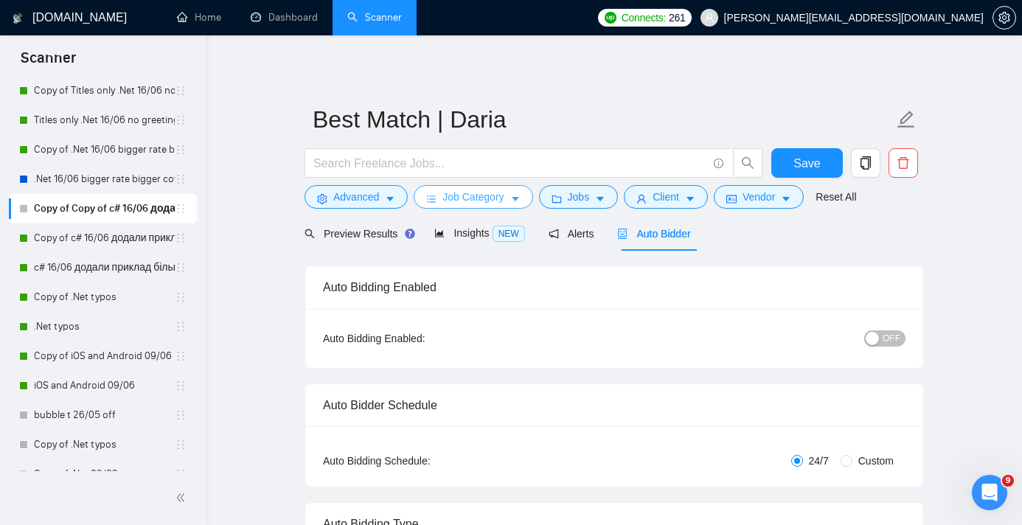
click at [494, 192] on span "Job Category" at bounding box center [473, 197] width 61 height 16
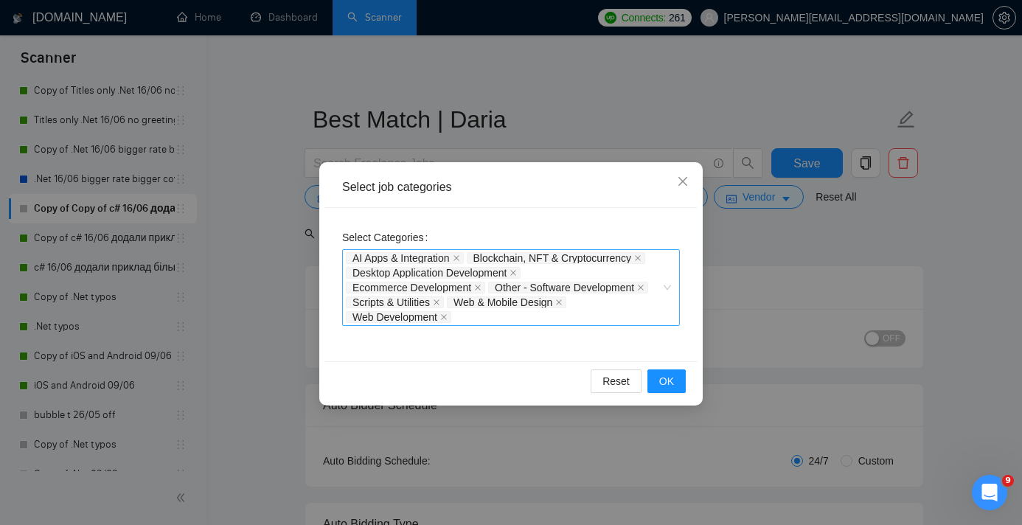
click at [499, 315] on div "AI Apps & Integration Blockchain, NFT & Cryptocurrency Desktop Application Deve…" at bounding box center [504, 288] width 316 height 74
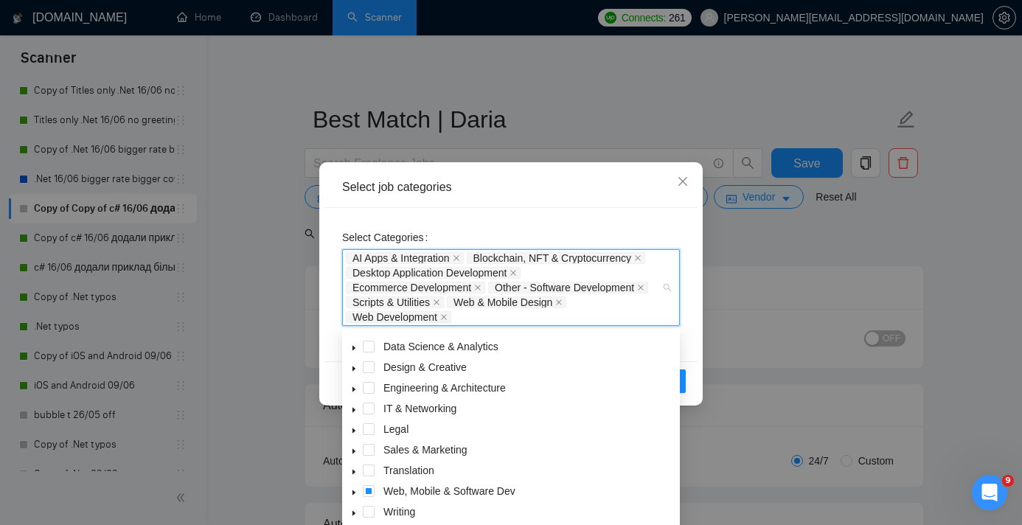
scroll to position [58, 0]
click at [355, 487] on span at bounding box center [354, 492] width 18 height 18
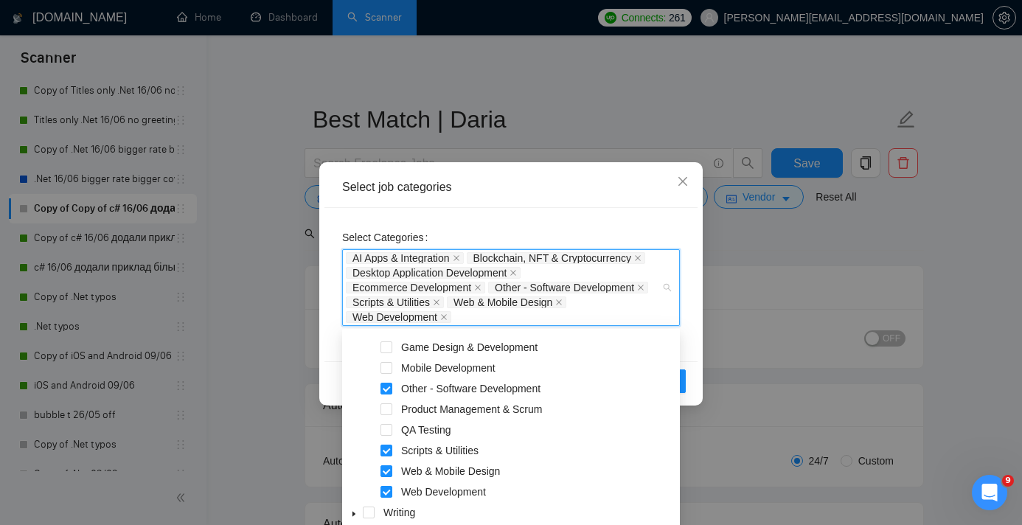
scroll to position [307, 0]
click at [764, 315] on div "Select job categories Select Categories AI Apps & Integration Blockchain, NFT &…" at bounding box center [511, 262] width 1022 height 525
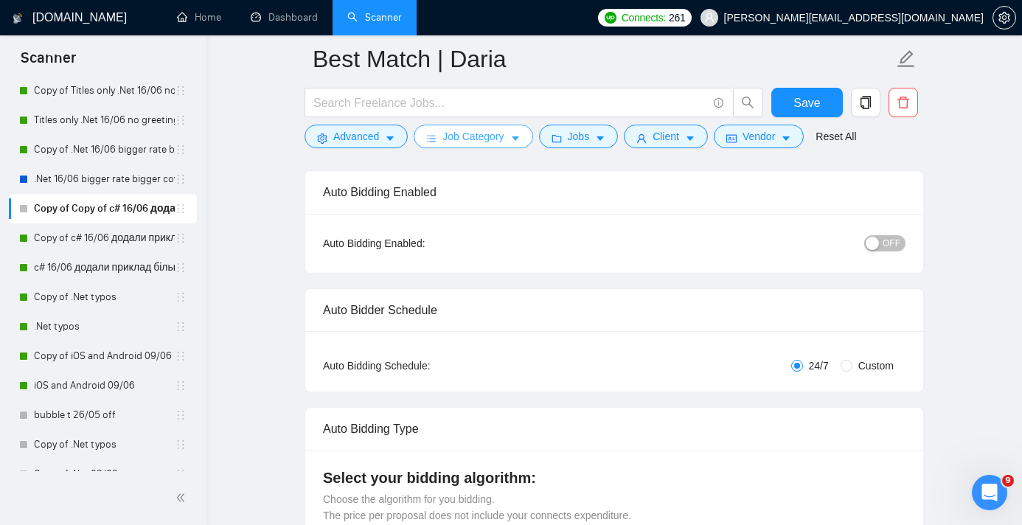
scroll to position [108, 0]
click at [872, 243] on div "button" at bounding box center [872, 241] width 13 height 13
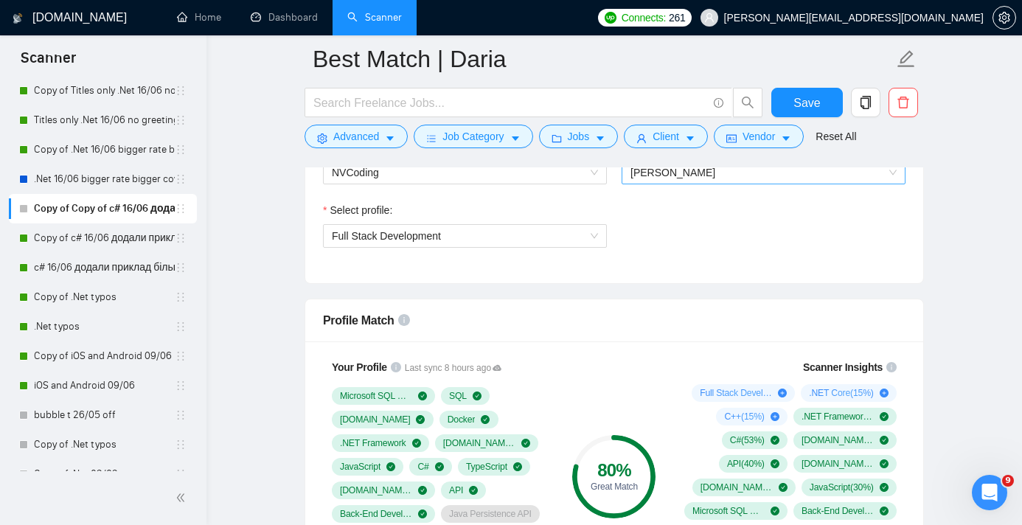
scroll to position [740, 0]
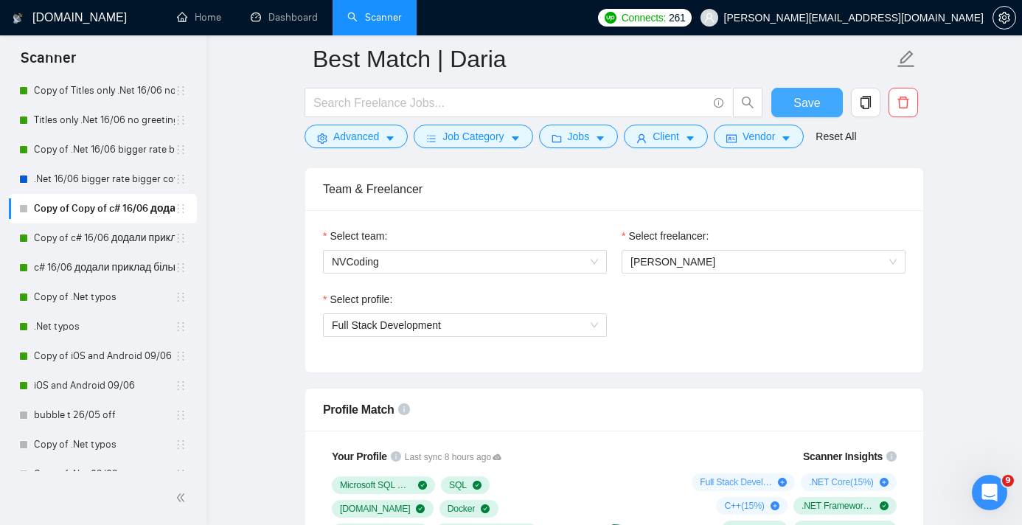
click at [797, 103] on span "Save" at bounding box center [807, 103] width 27 height 18
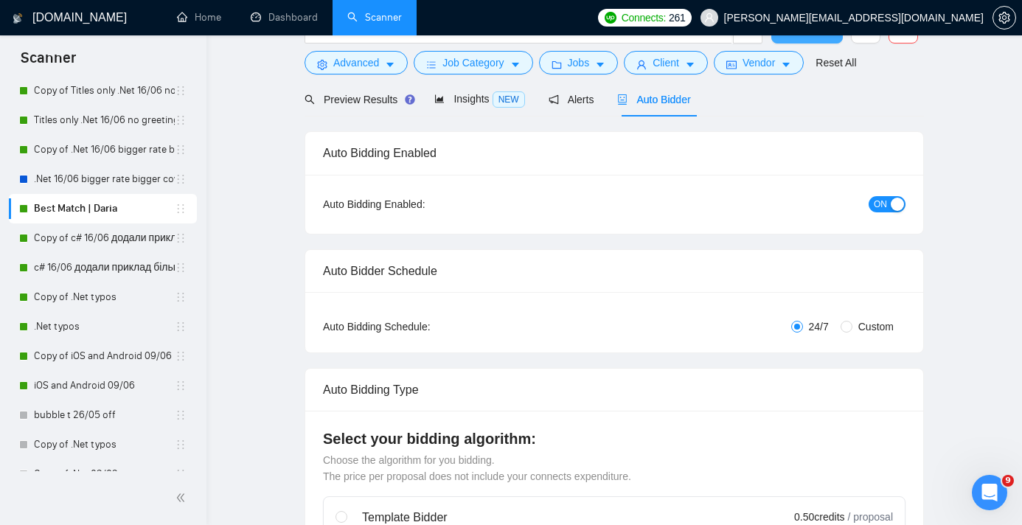
scroll to position [0, 0]
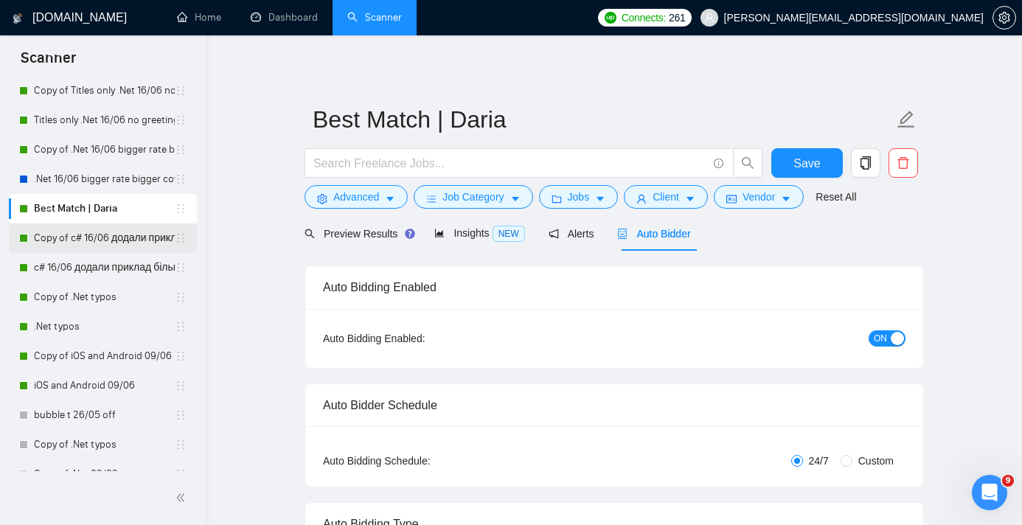
click at [103, 235] on link "Copy of c# 16/06 додали приклад більший кавер" at bounding box center [104, 238] width 141 height 30
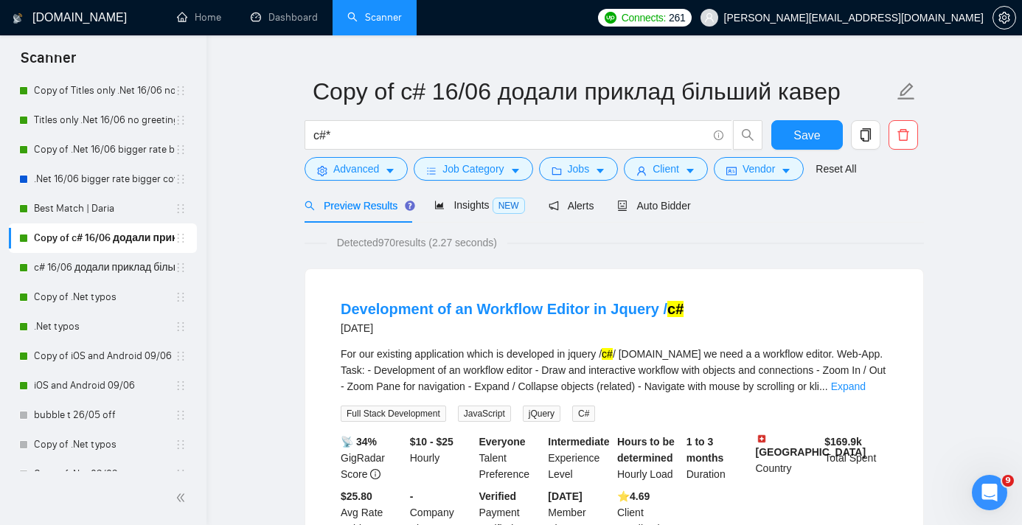
scroll to position [30, 0]
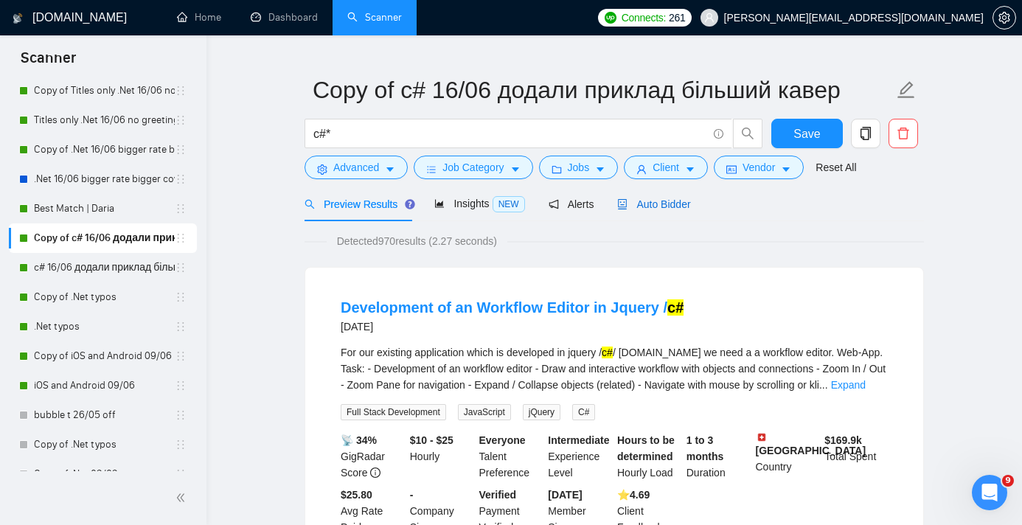
click at [673, 197] on div "Auto Bidder" at bounding box center [653, 204] width 73 height 16
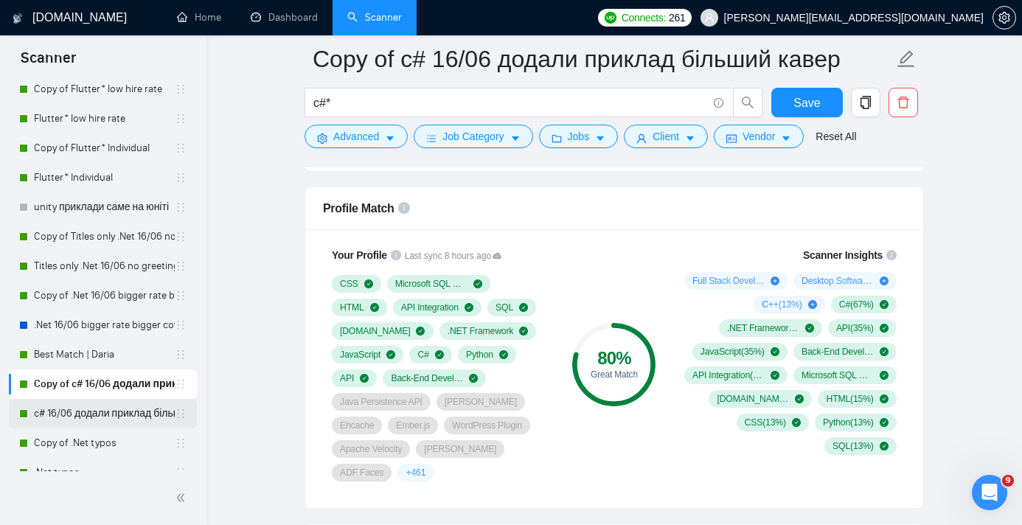
scroll to position [509, 0]
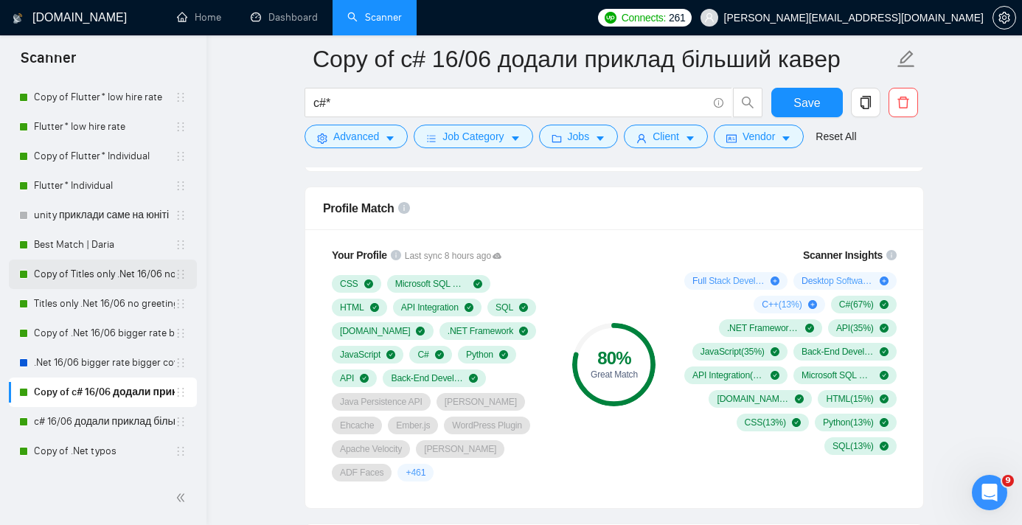
click at [112, 272] on link "Copy of Titles only .Net 16/06 no greetings" at bounding box center [104, 275] width 141 height 30
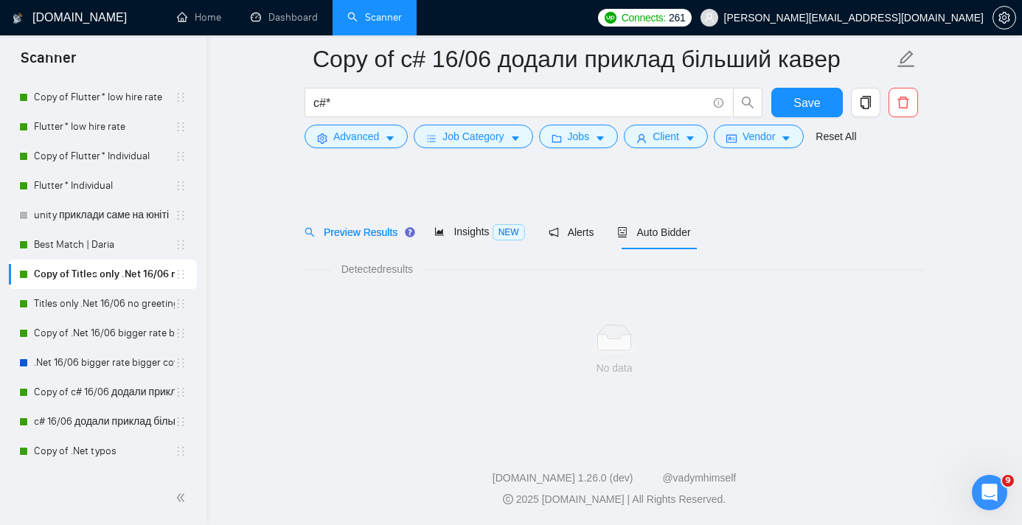
scroll to position [13, 0]
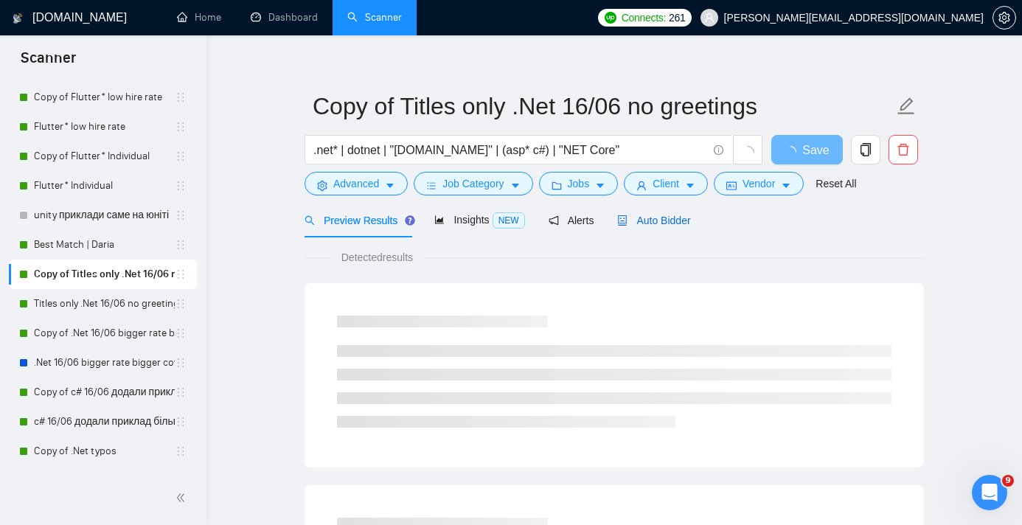
click at [647, 223] on span "Auto Bidder" at bounding box center [653, 221] width 73 height 12
